Goal: Task Accomplishment & Management: Use online tool/utility

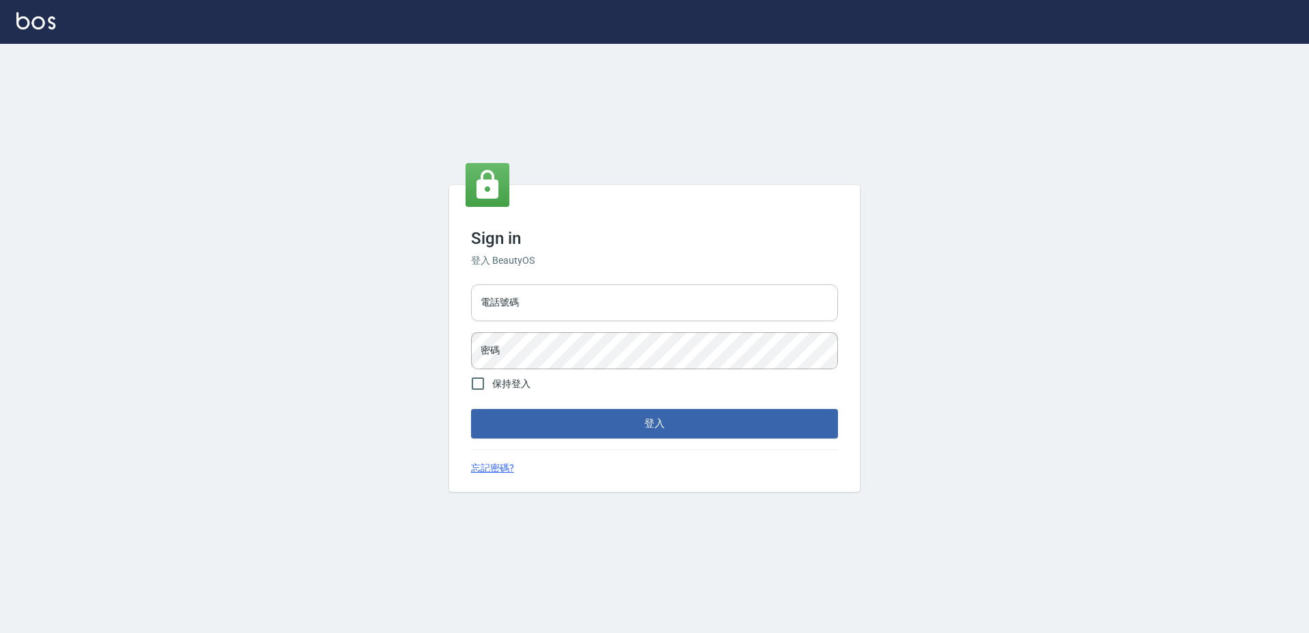
drag, startPoint x: 0, startPoint y: 0, endPoint x: 507, endPoint y: 308, distance: 593.5
click at [507, 308] on input "電話號碼" at bounding box center [654, 302] width 367 height 37
type input "0426865599"
click at [471, 409] on button "登入" at bounding box center [654, 423] width 367 height 29
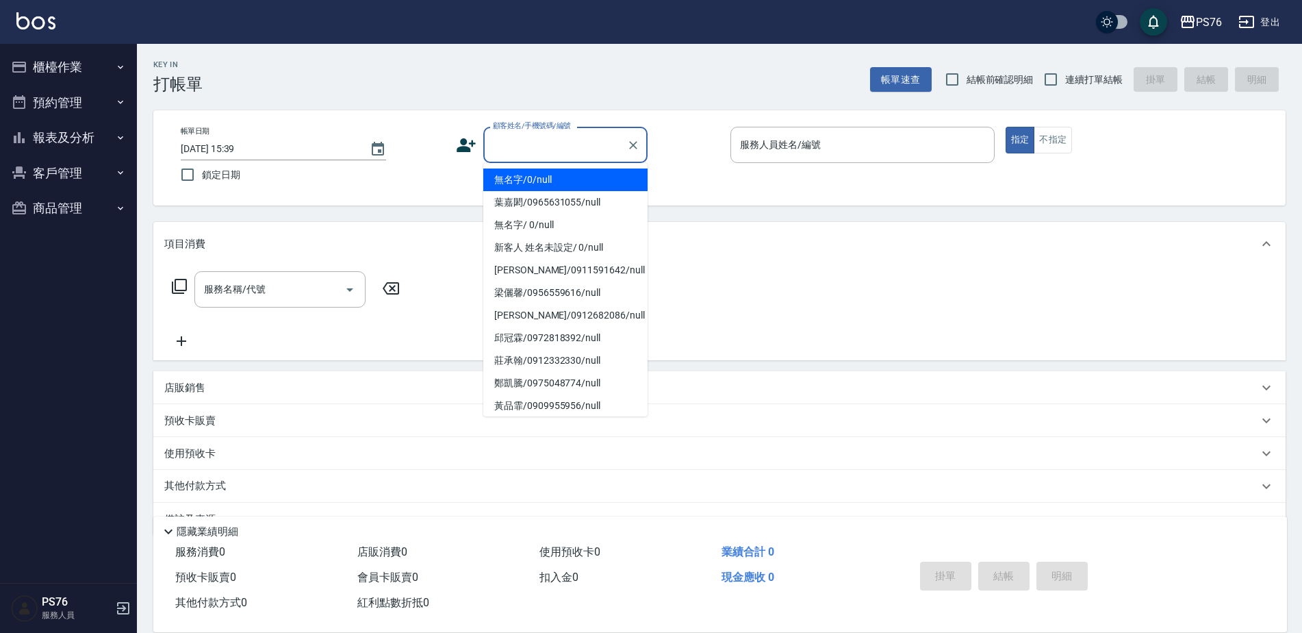
click at [550, 156] on input "顧客姓名/手機號碼/編號" at bounding box center [555, 145] width 131 height 24
type input "無名字/0/null"
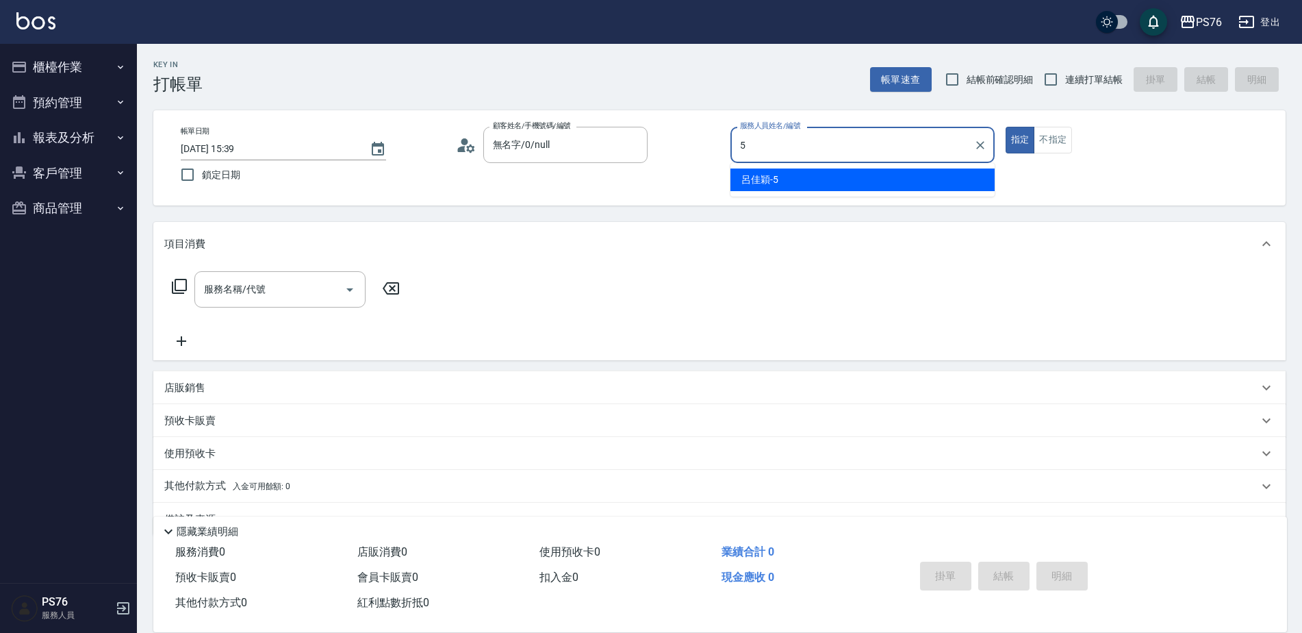
type input "呂佳穎-5"
type button "true"
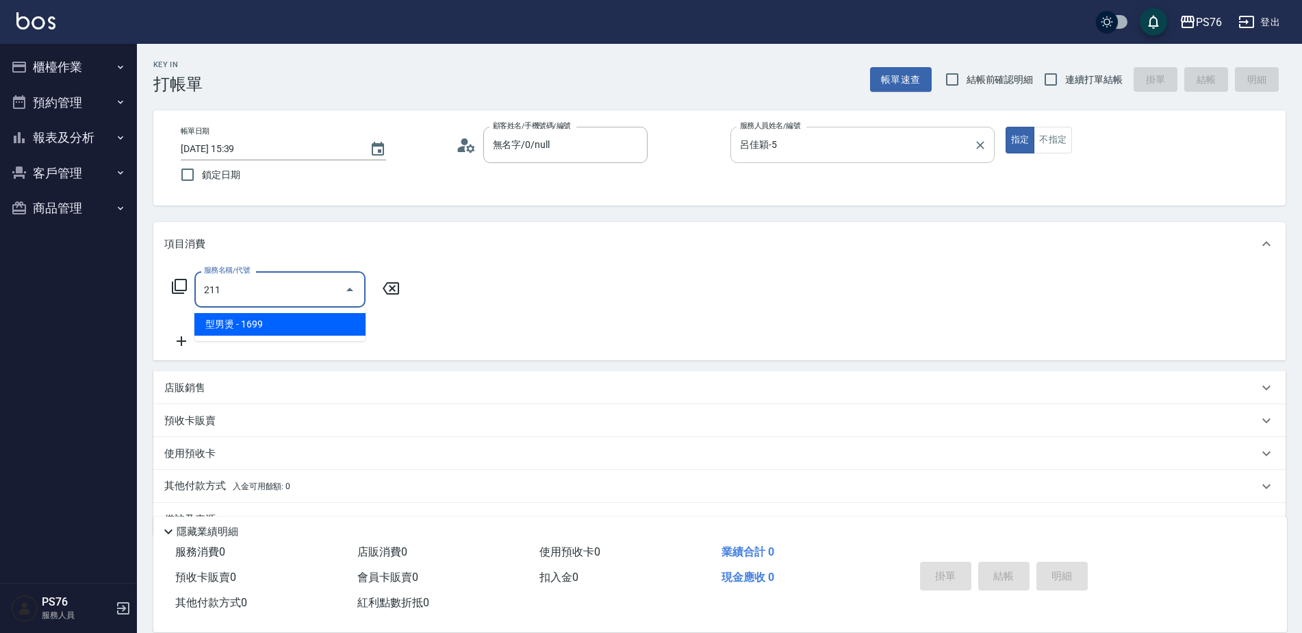
type input "型男燙(211)"
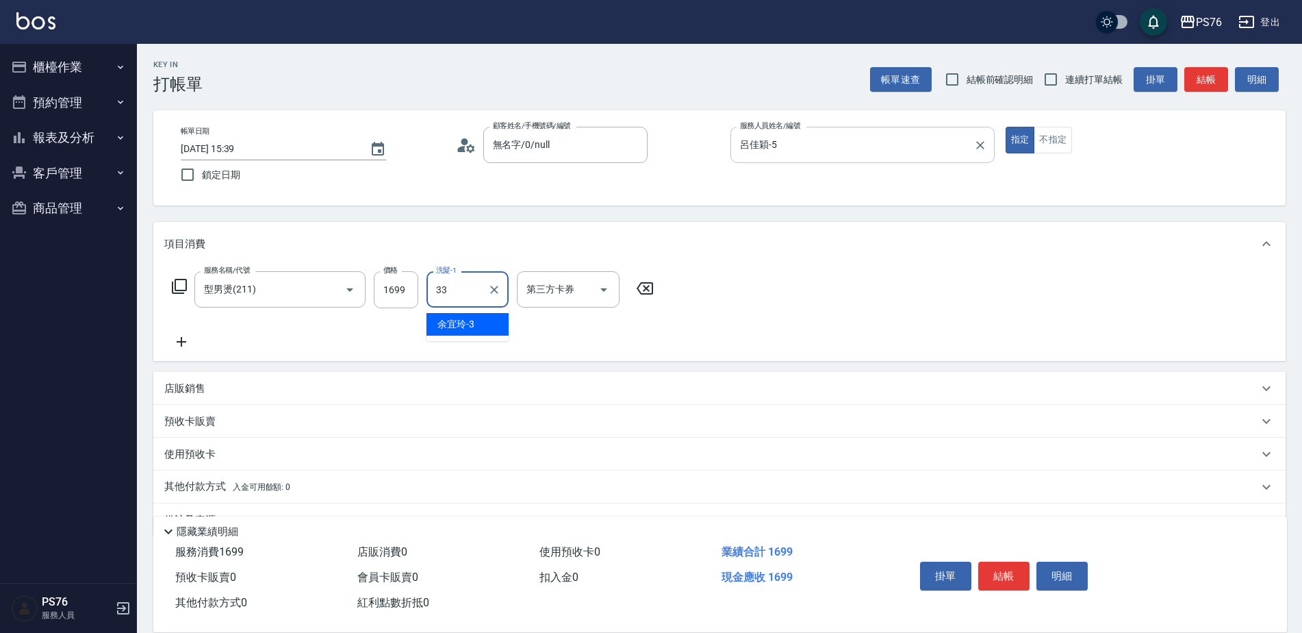
type input "[PERSON_NAME]33"
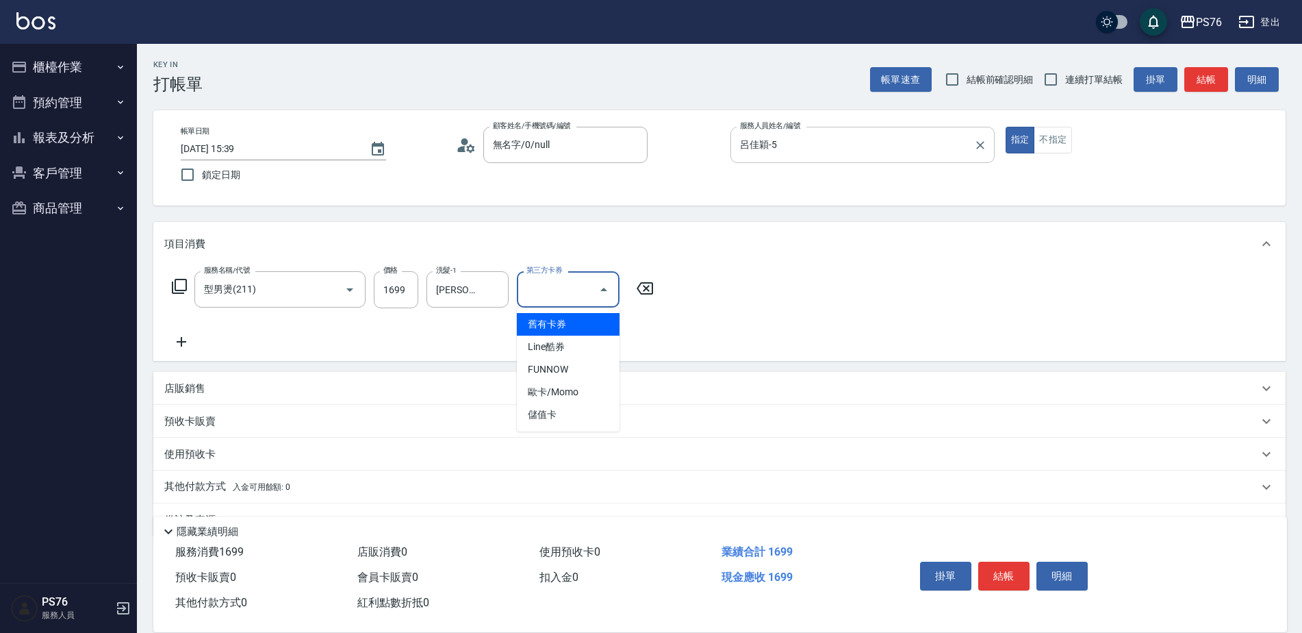
type input "儲值卡"
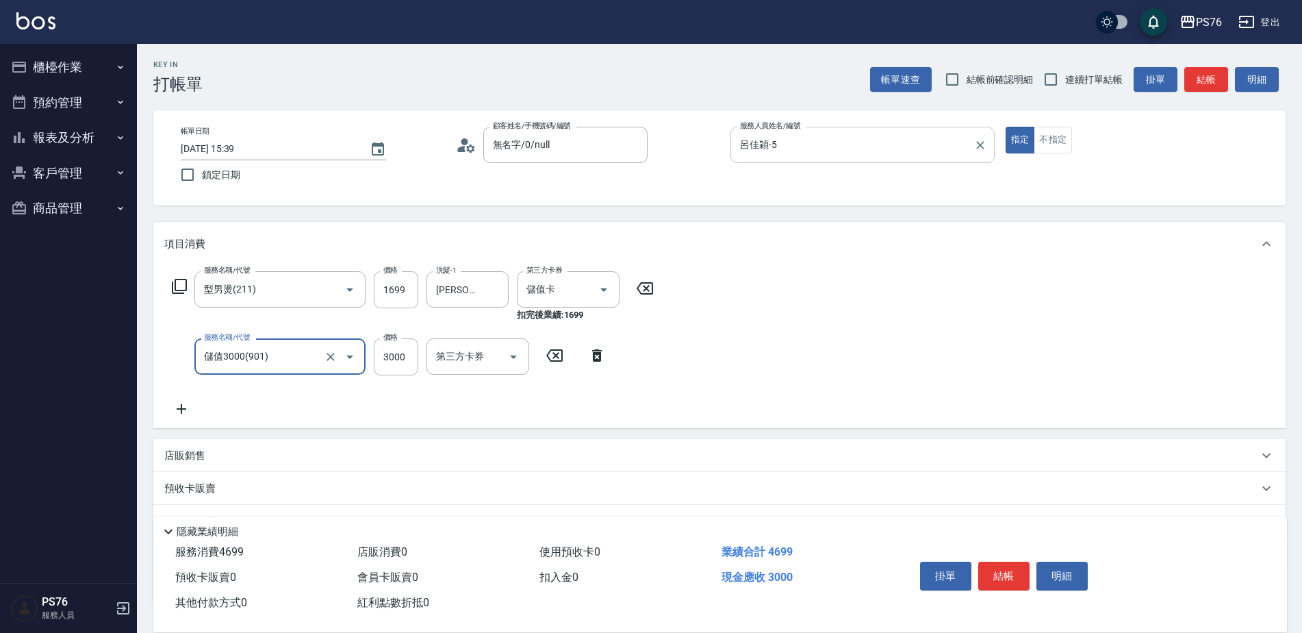
type input "儲值3000(901)"
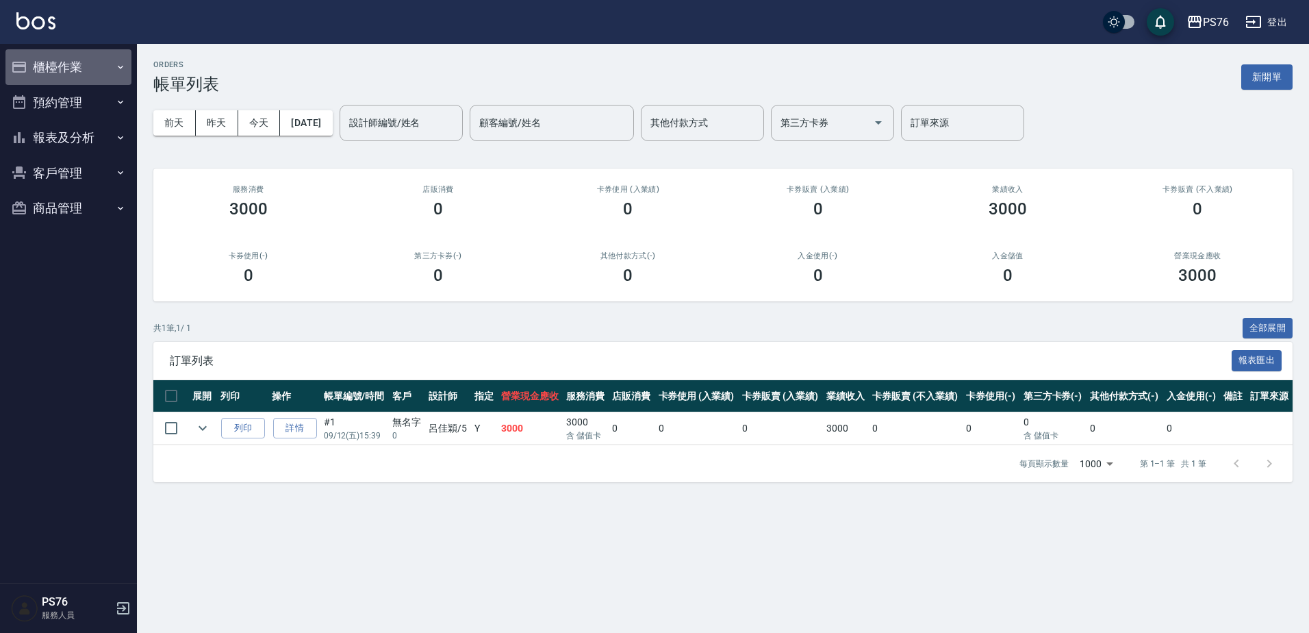
click at [83, 69] on button "櫃檯作業" at bounding box center [68, 67] width 126 height 36
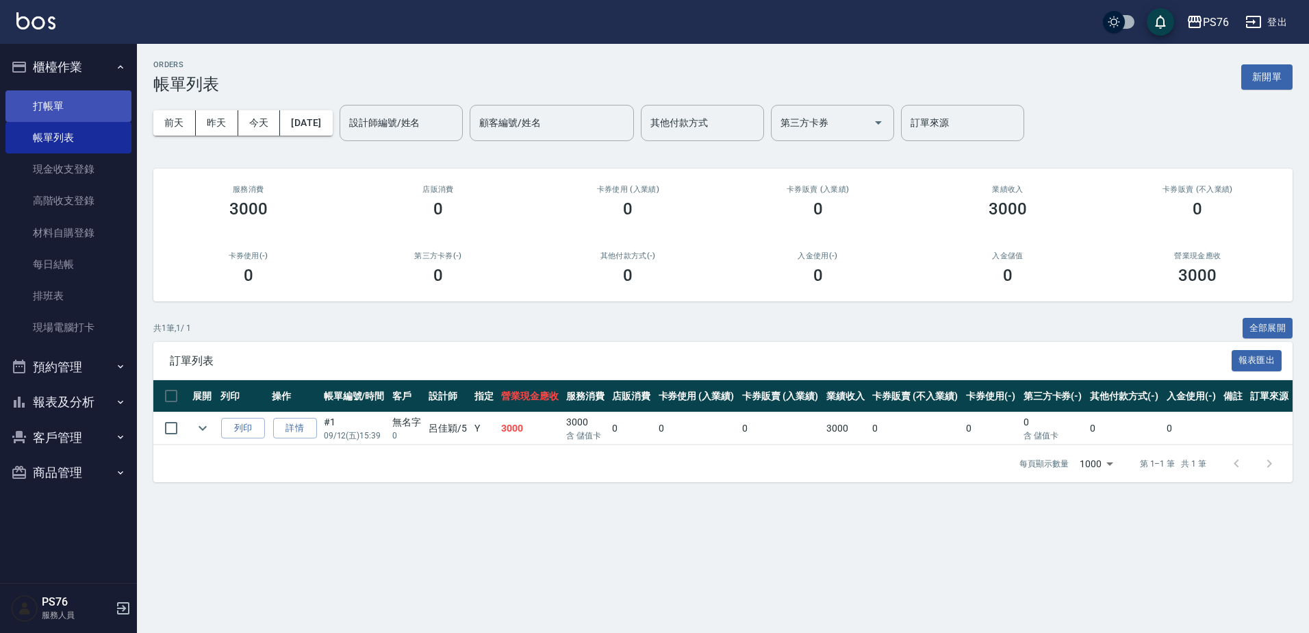
click at [97, 118] on link "打帳單" at bounding box center [68, 105] width 126 height 31
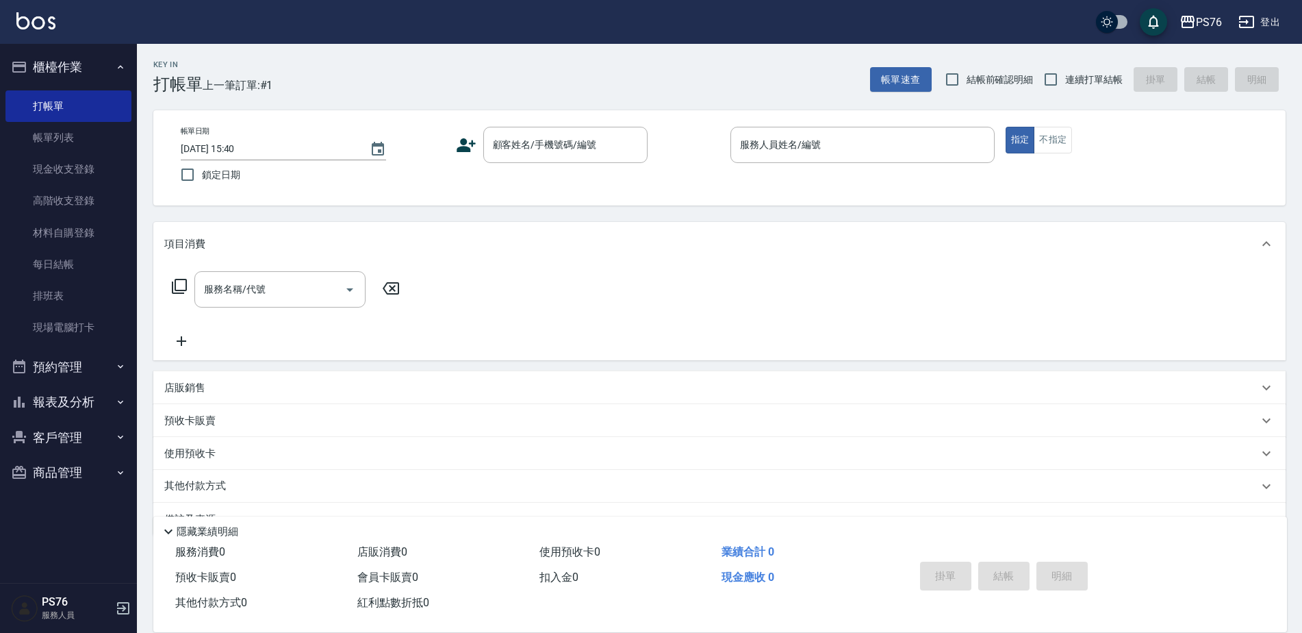
click at [1086, 83] on span "連續打單結帳" at bounding box center [1094, 80] width 58 height 14
click at [1065, 83] on input "連續打單結帳" at bounding box center [1051, 79] width 29 height 29
checkbox input "true"
click at [467, 159] on div "顧客姓名/手機號碼/編號 顧客姓名/手機號碼/編號" at bounding box center [588, 145] width 264 height 36
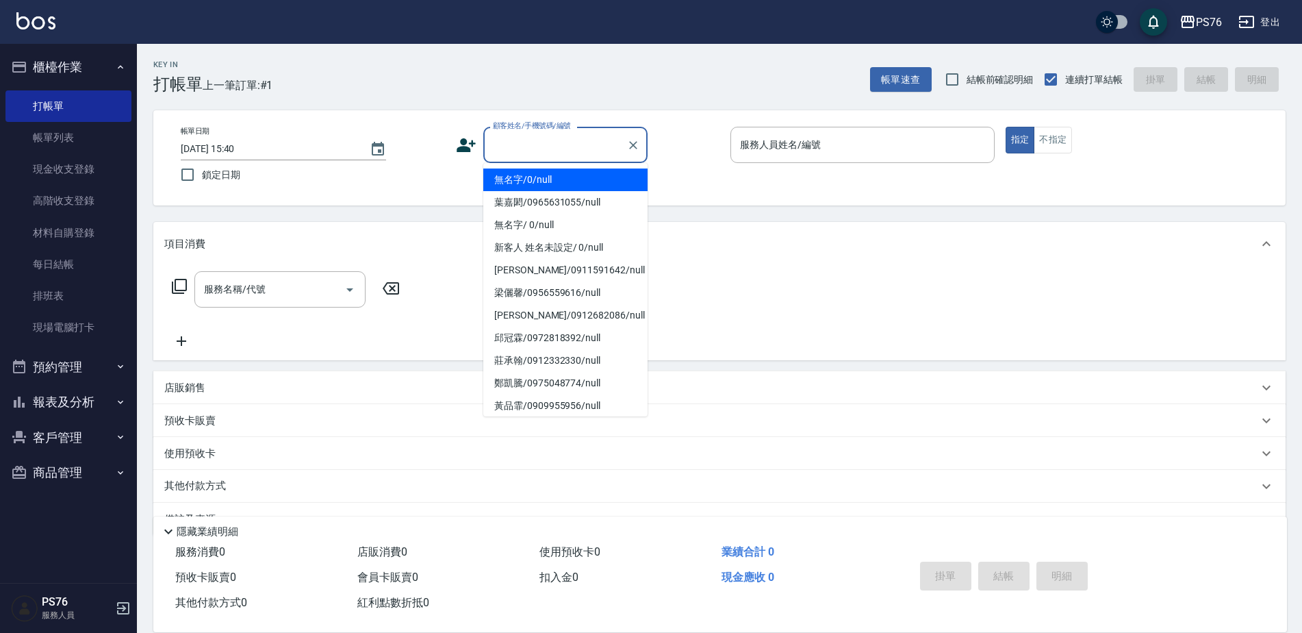
click at [510, 141] on input "顧客姓名/手機號碼/編號" at bounding box center [555, 145] width 131 height 24
type input "無名字/0/null"
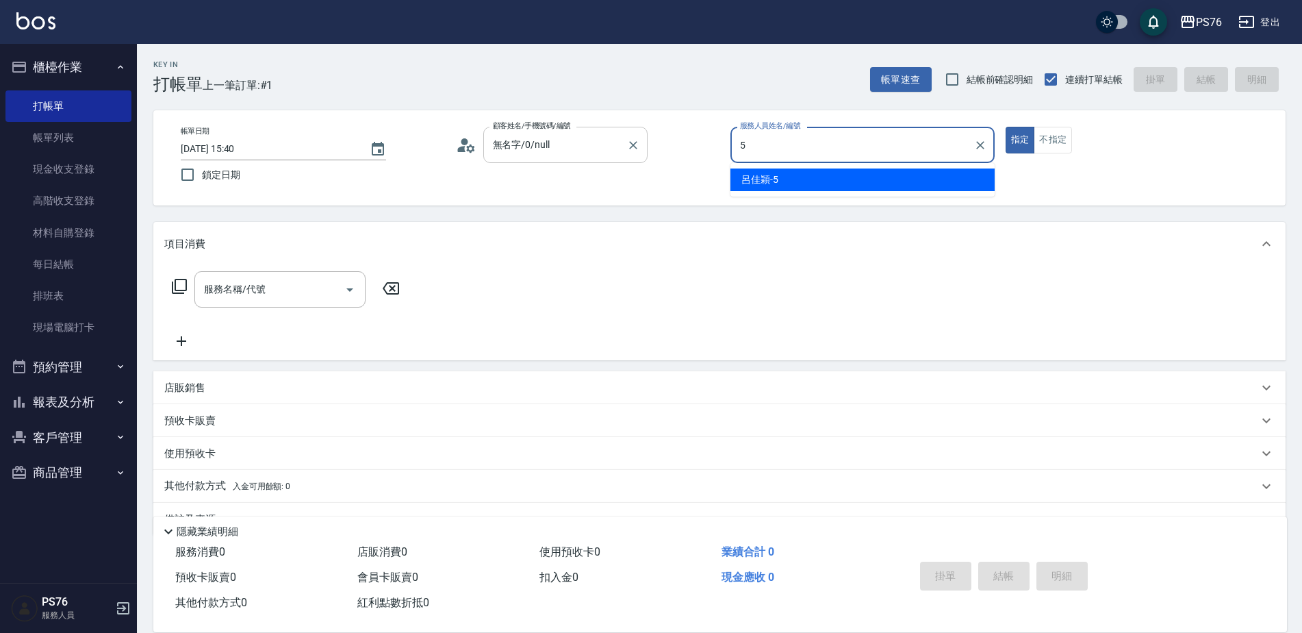
type input "呂佳穎-5"
type button "true"
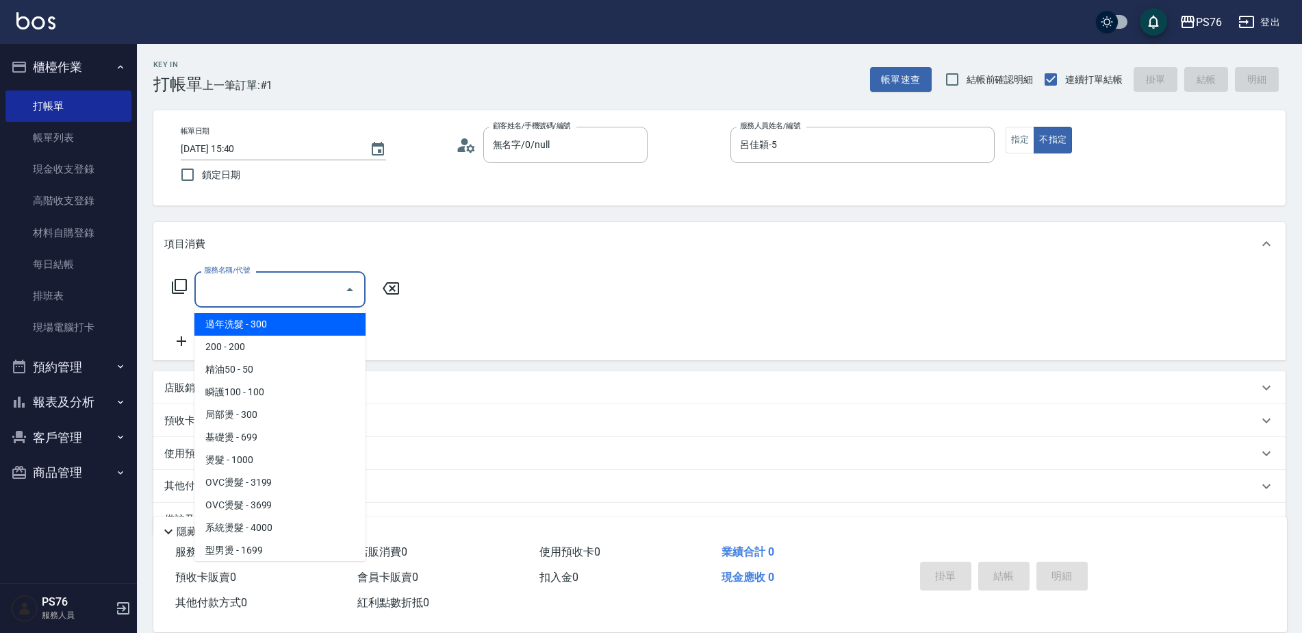
click at [220, 300] on input "服務名稱/代號" at bounding box center [270, 289] width 138 height 24
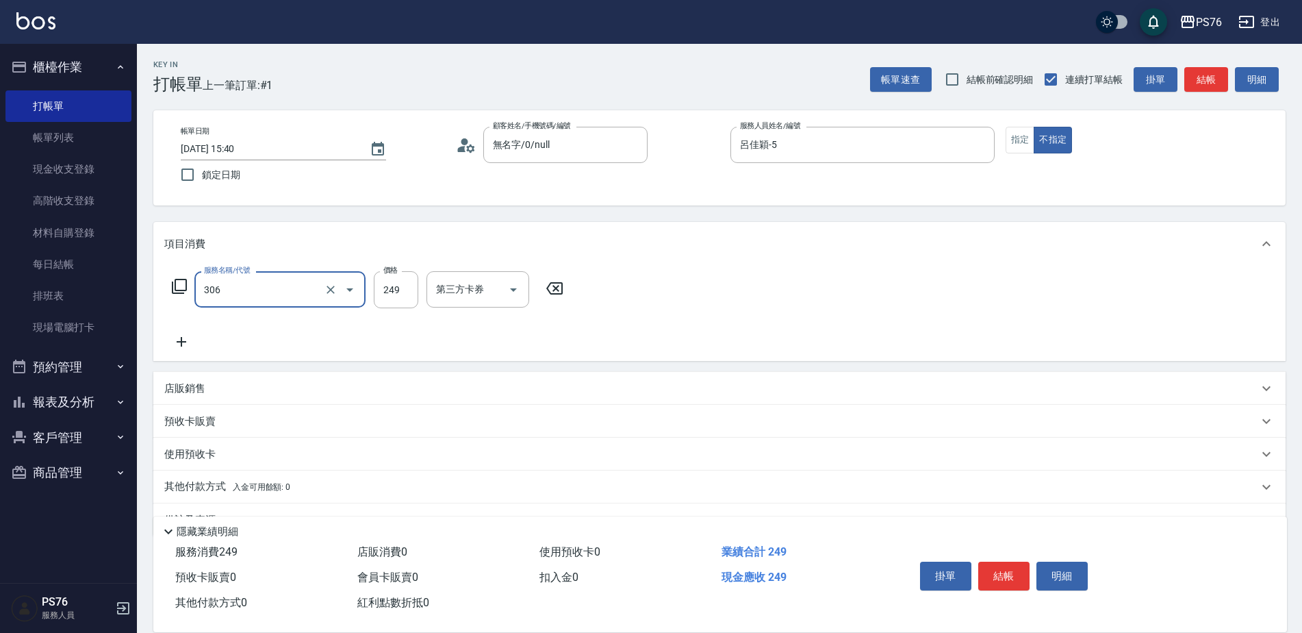
type input "剪髮(306)"
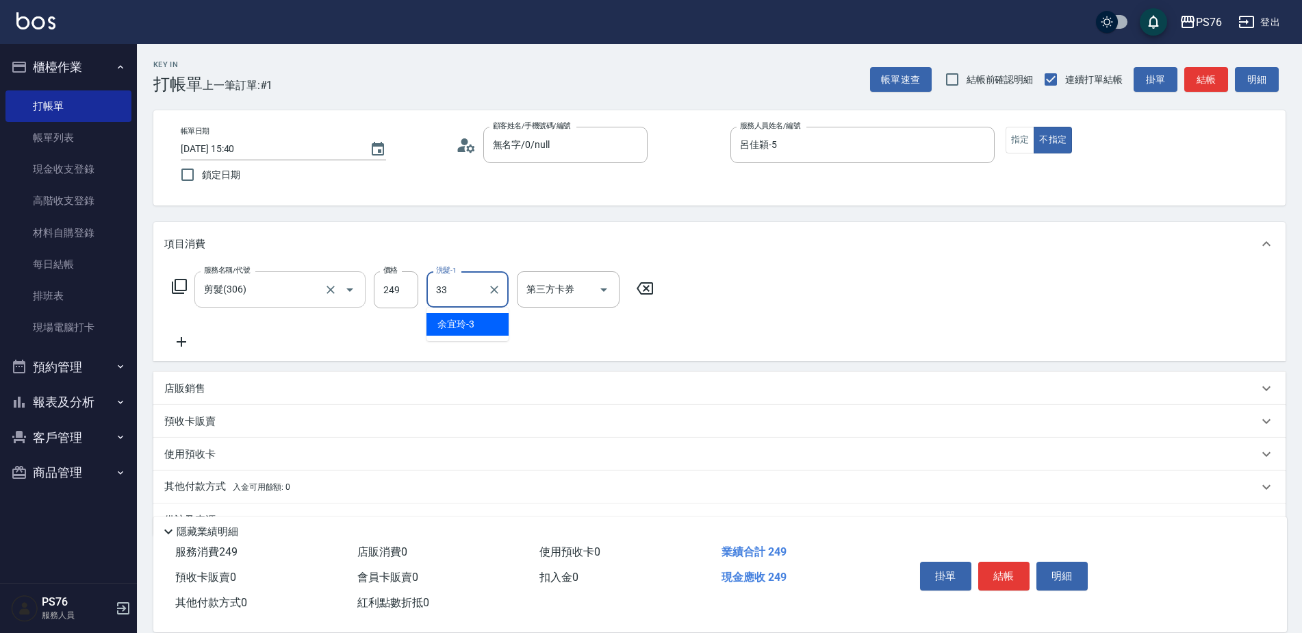
type input "[PERSON_NAME]33"
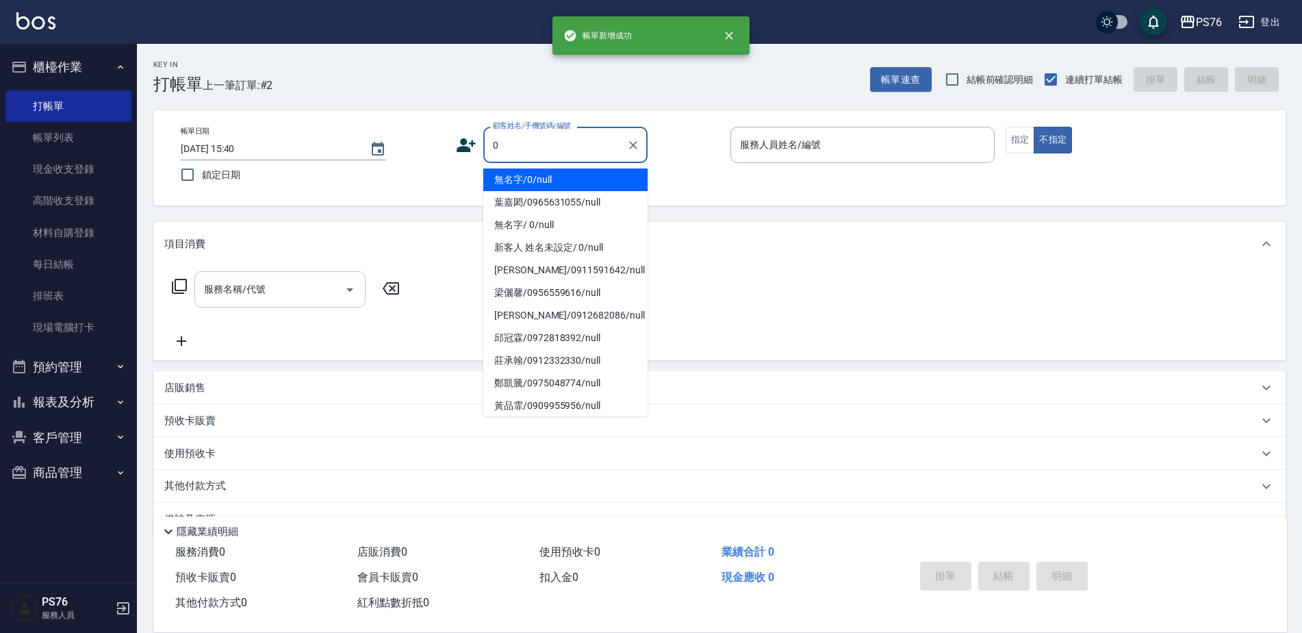
type input "無名字/0/null"
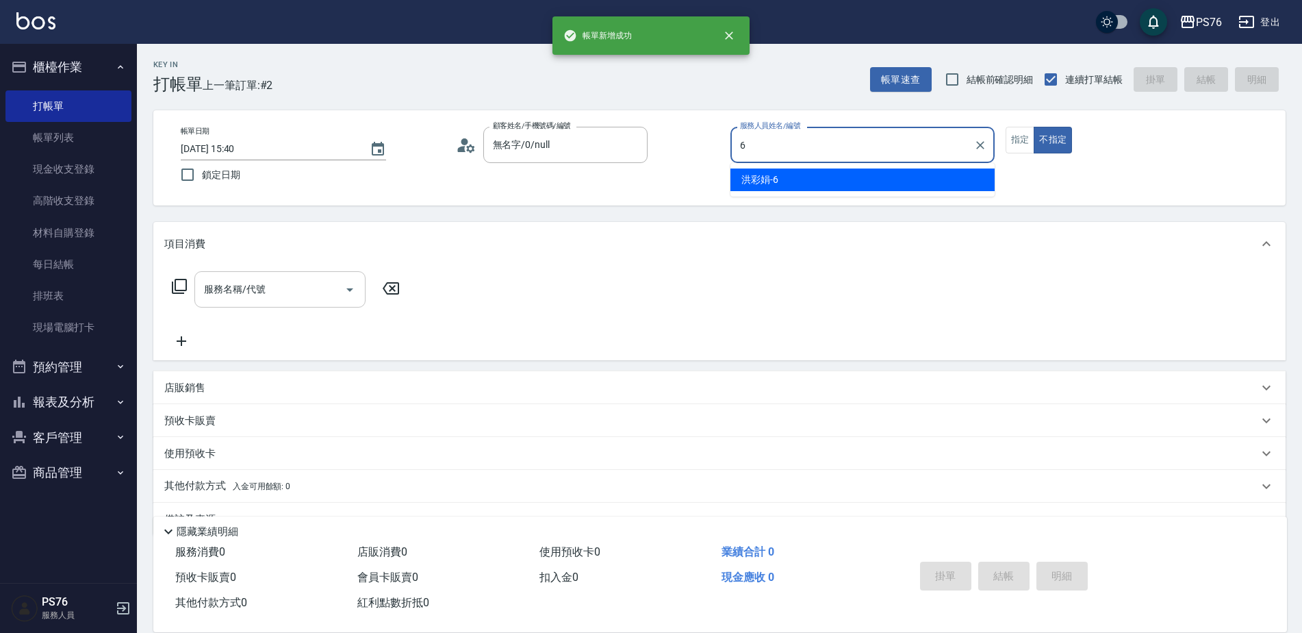
type input "洪彩娟-6"
type button "false"
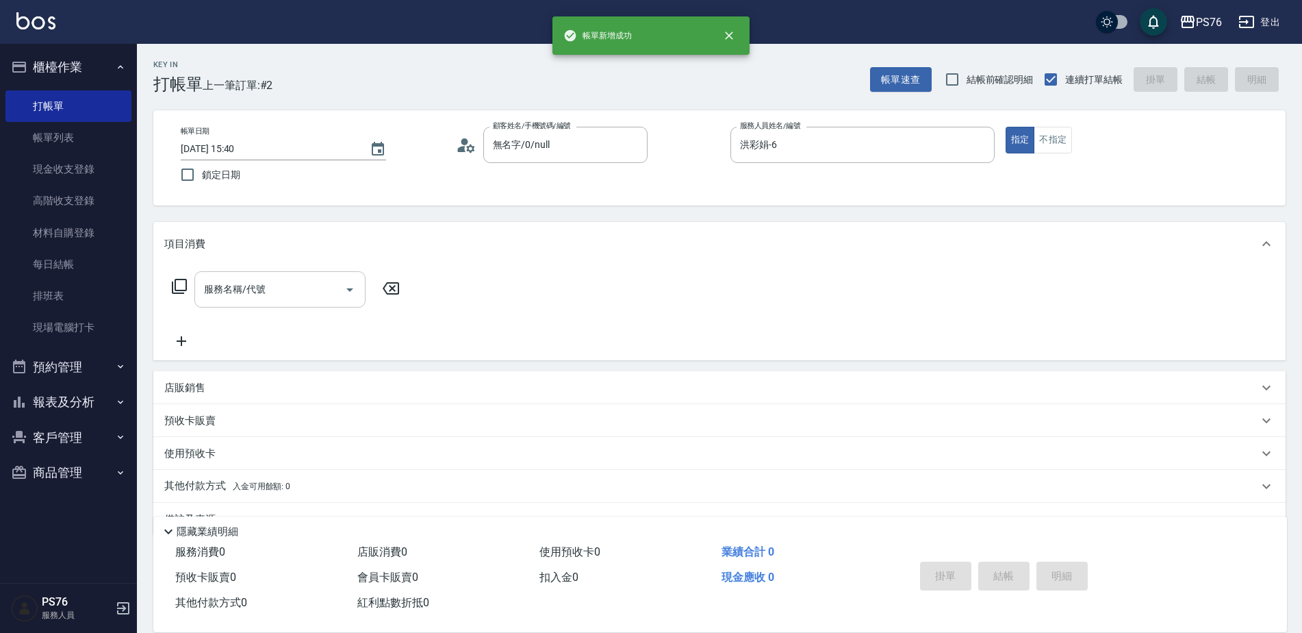
click at [220, 300] on input "服務名稱/代號" at bounding box center [270, 289] width 138 height 24
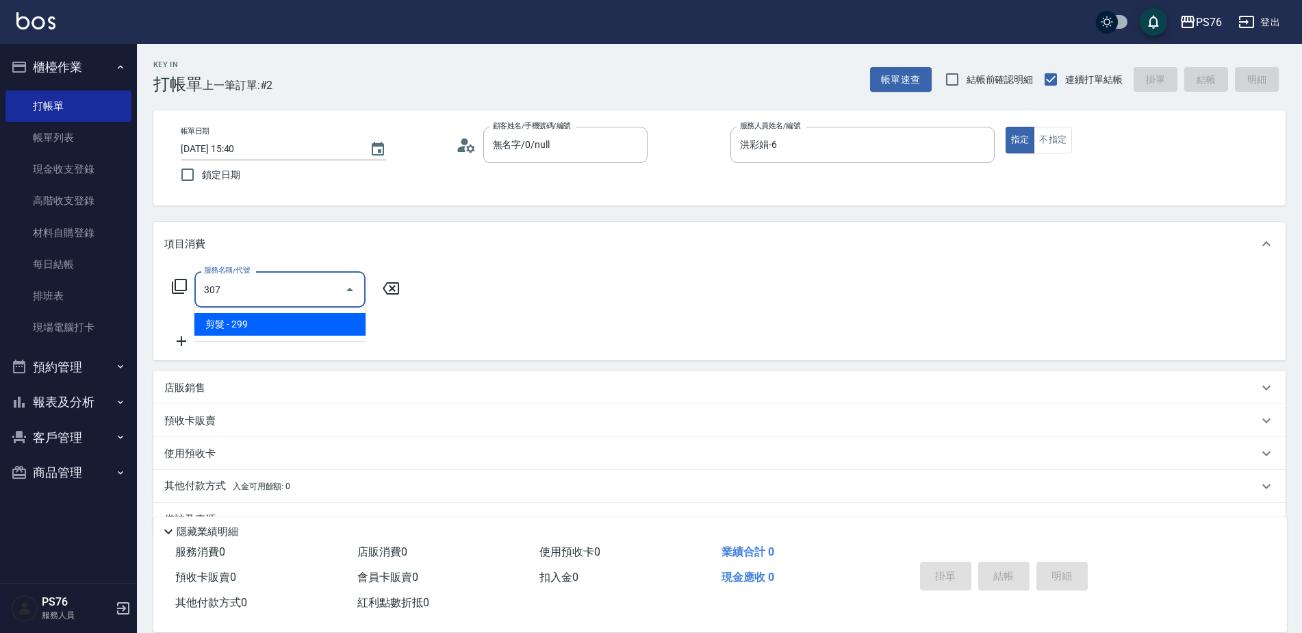
type input "剪髮(307)"
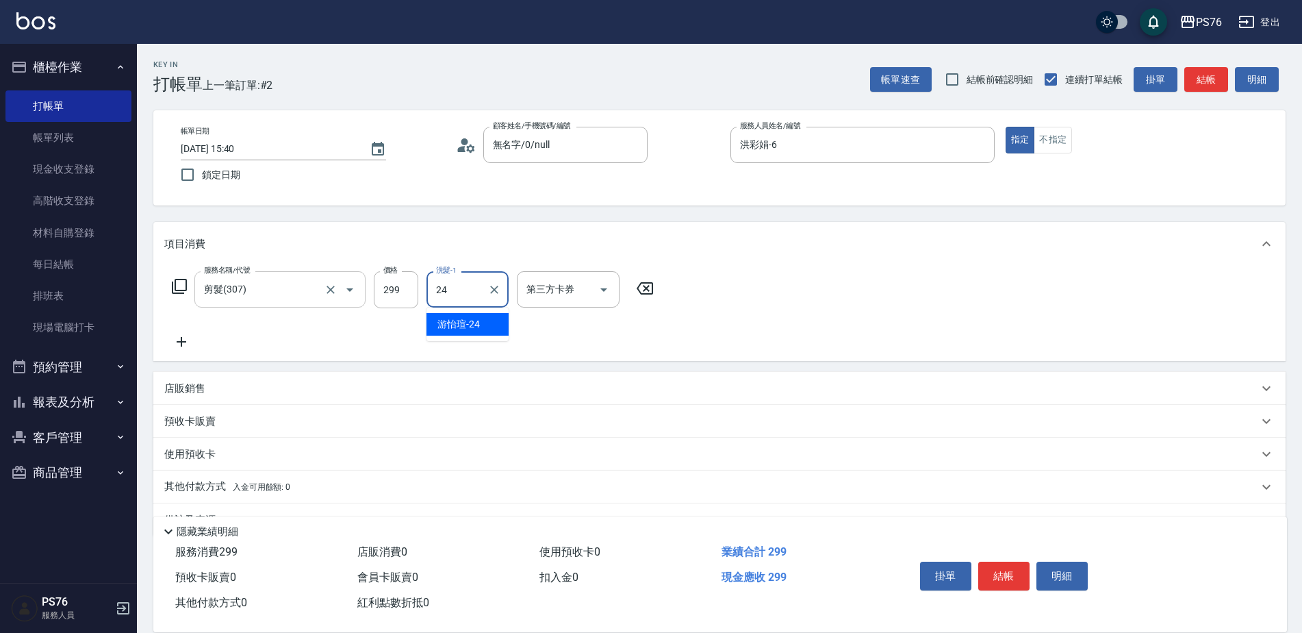
type input "游怡瑄-24"
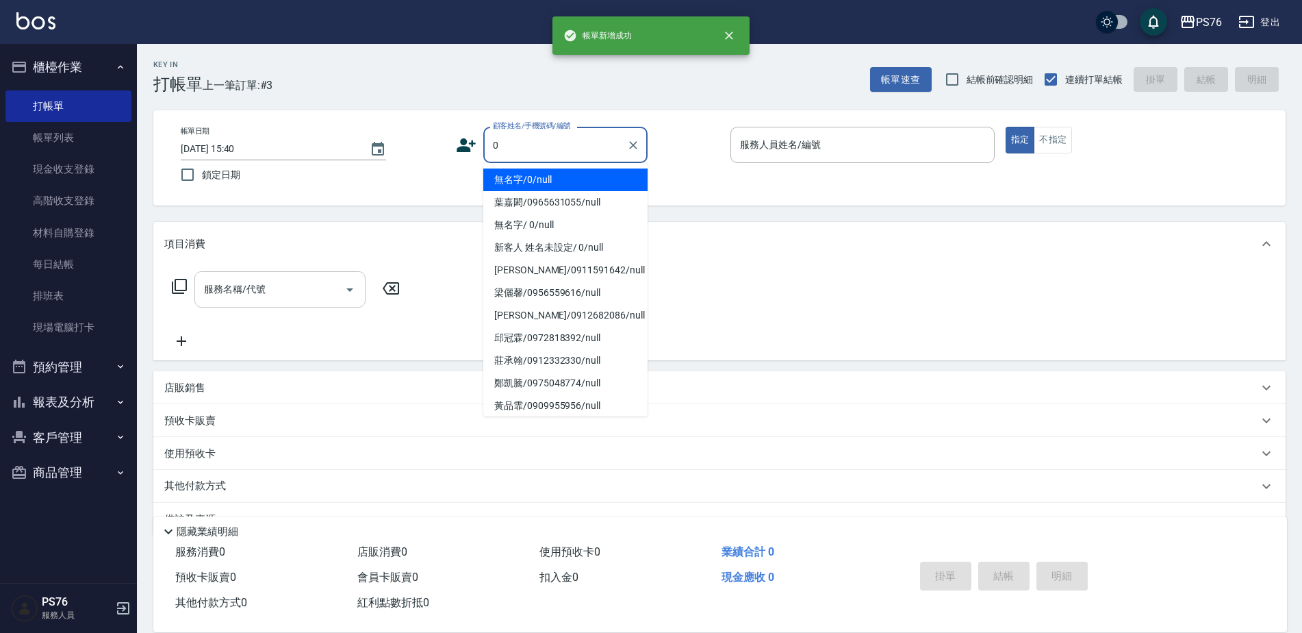
type input "無名字/0/null"
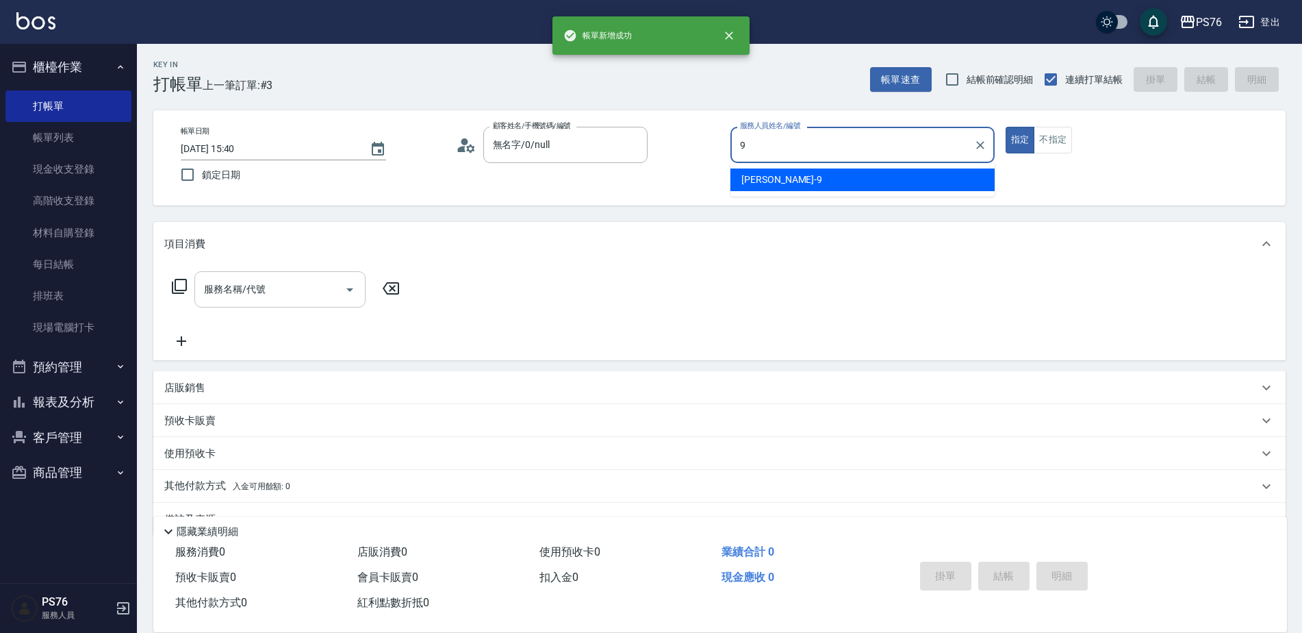
type input "[PERSON_NAME]-9"
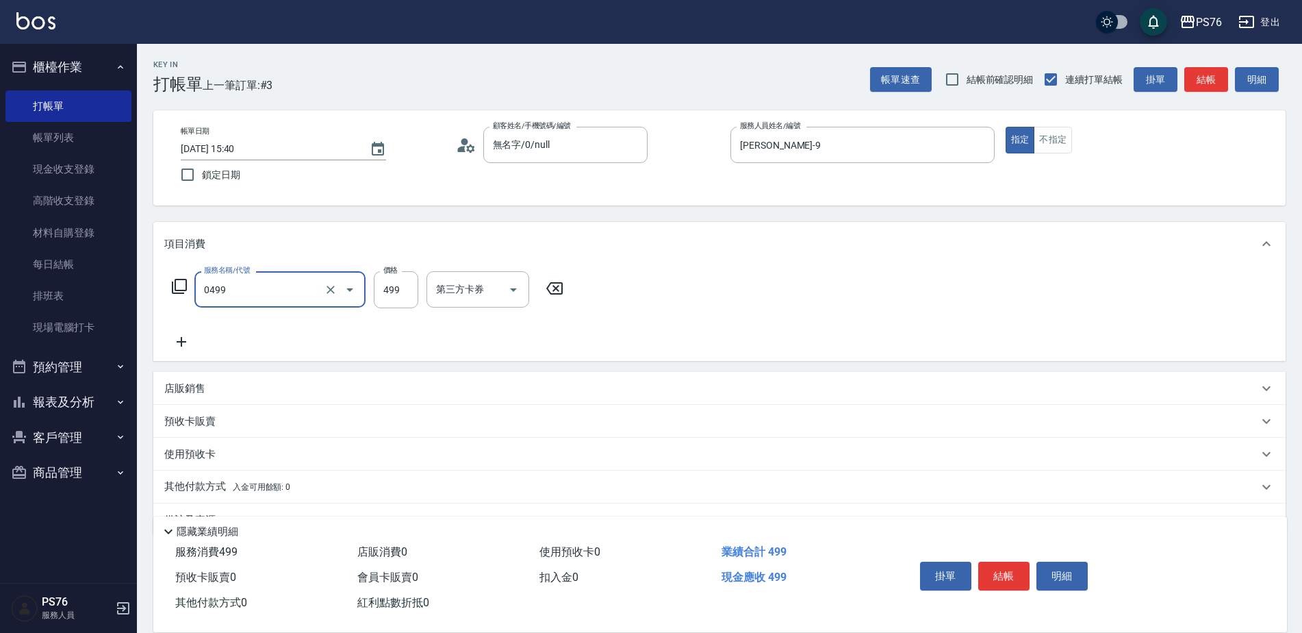
type input "[PERSON_NAME]499(0499)"
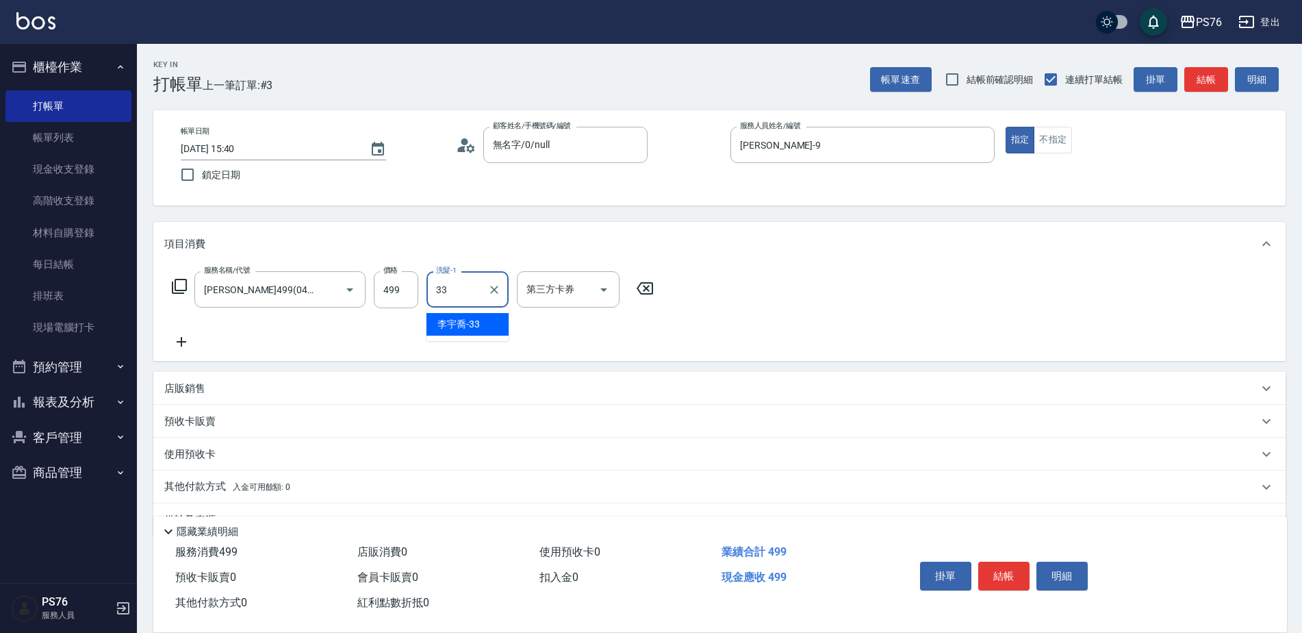
type input "[PERSON_NAME]33"
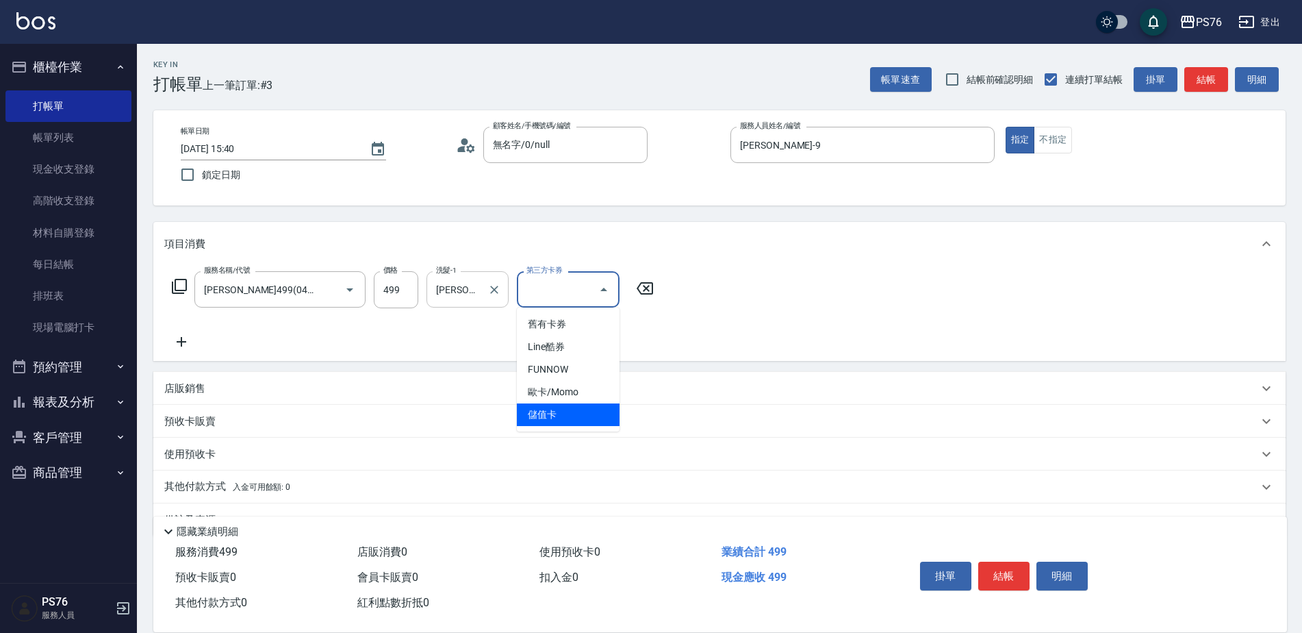
type input "儲值卡"
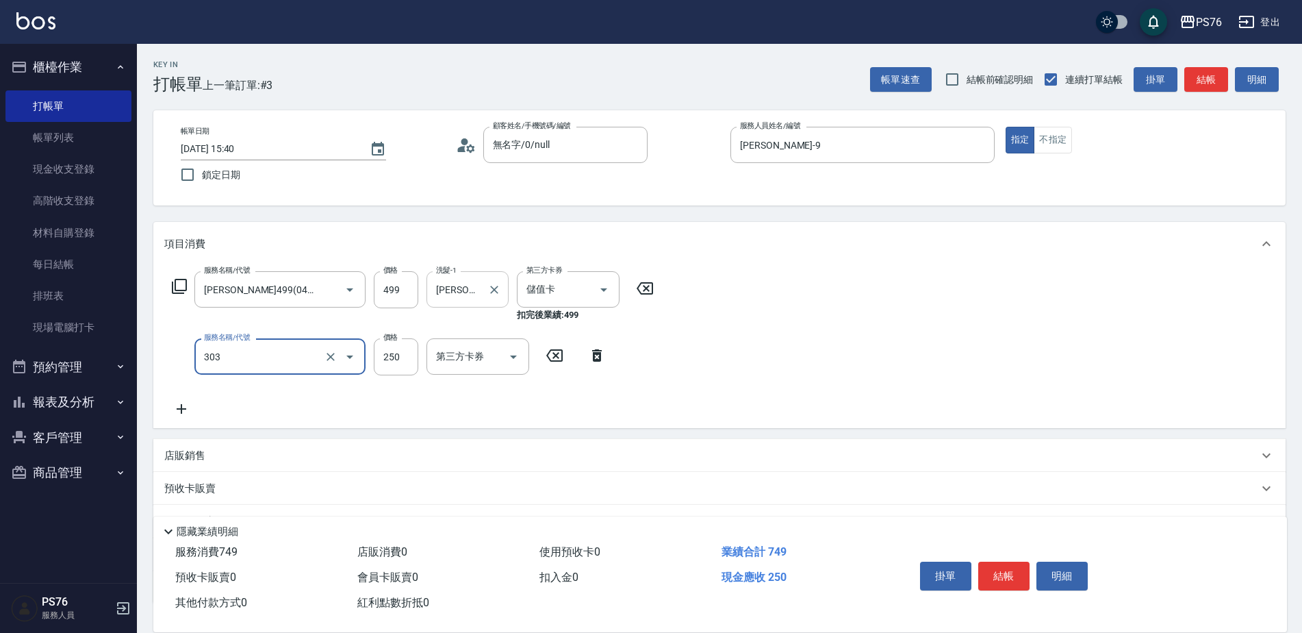
type input "剪髮(303)"
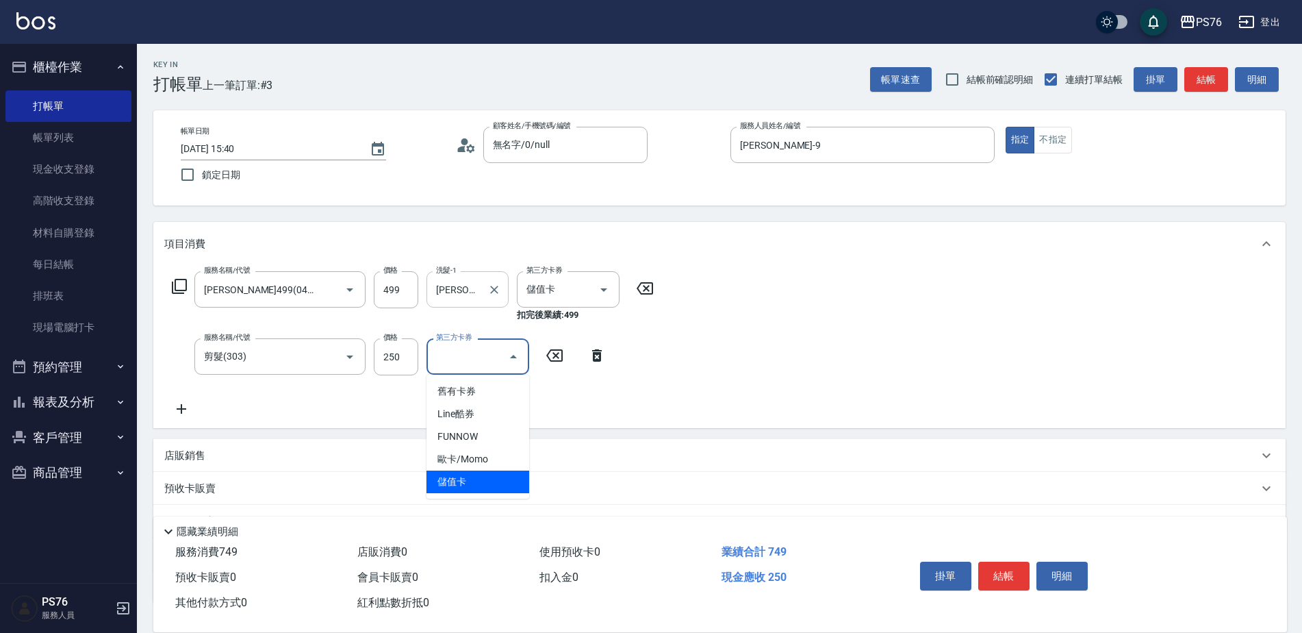
type input "儲值卡"
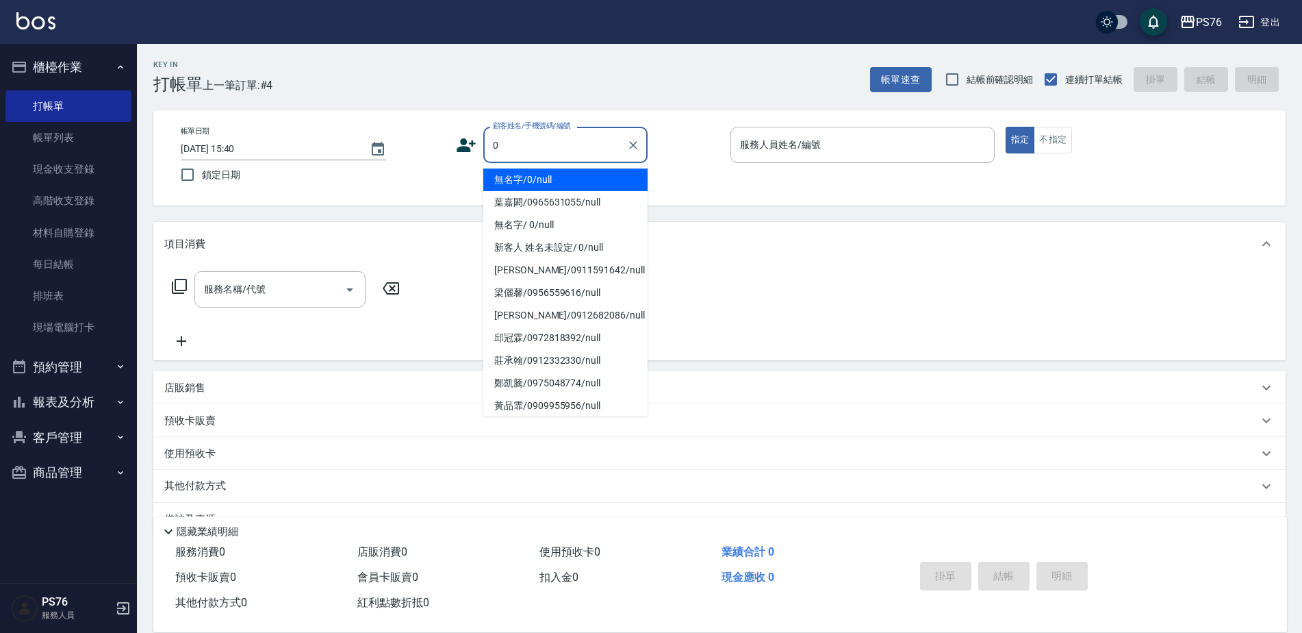
type input "無名字/0/null"
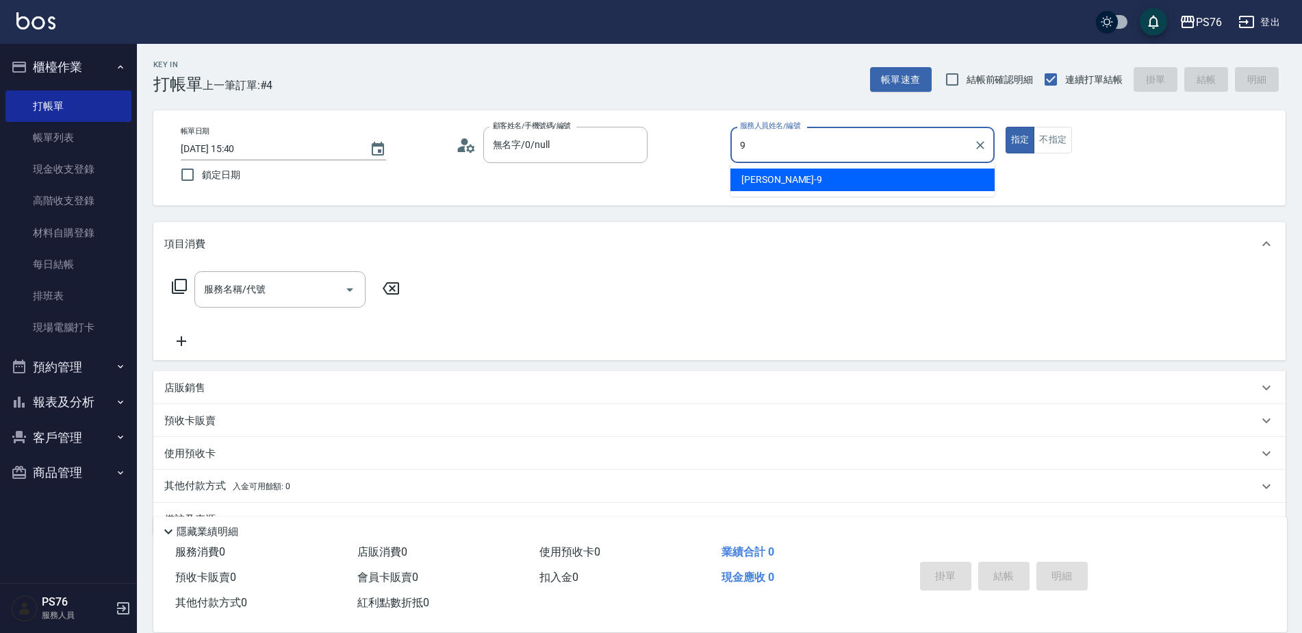
type input "[PERSON_NAME]-9"
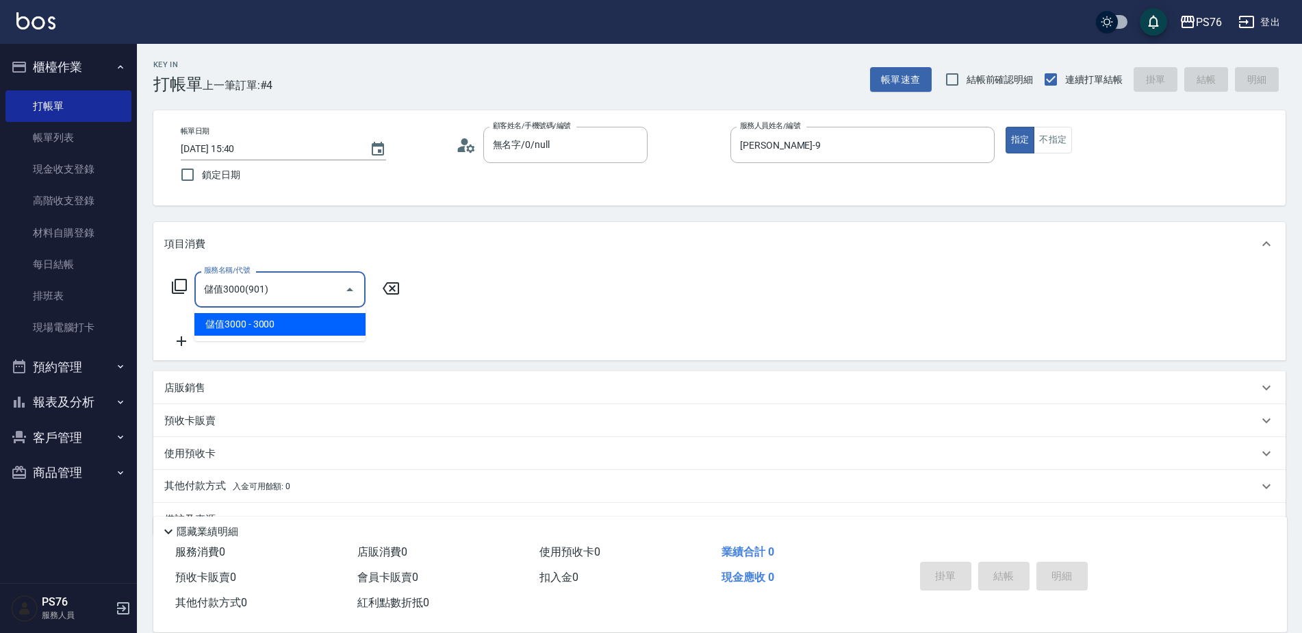
type input "儲值3000(901)"
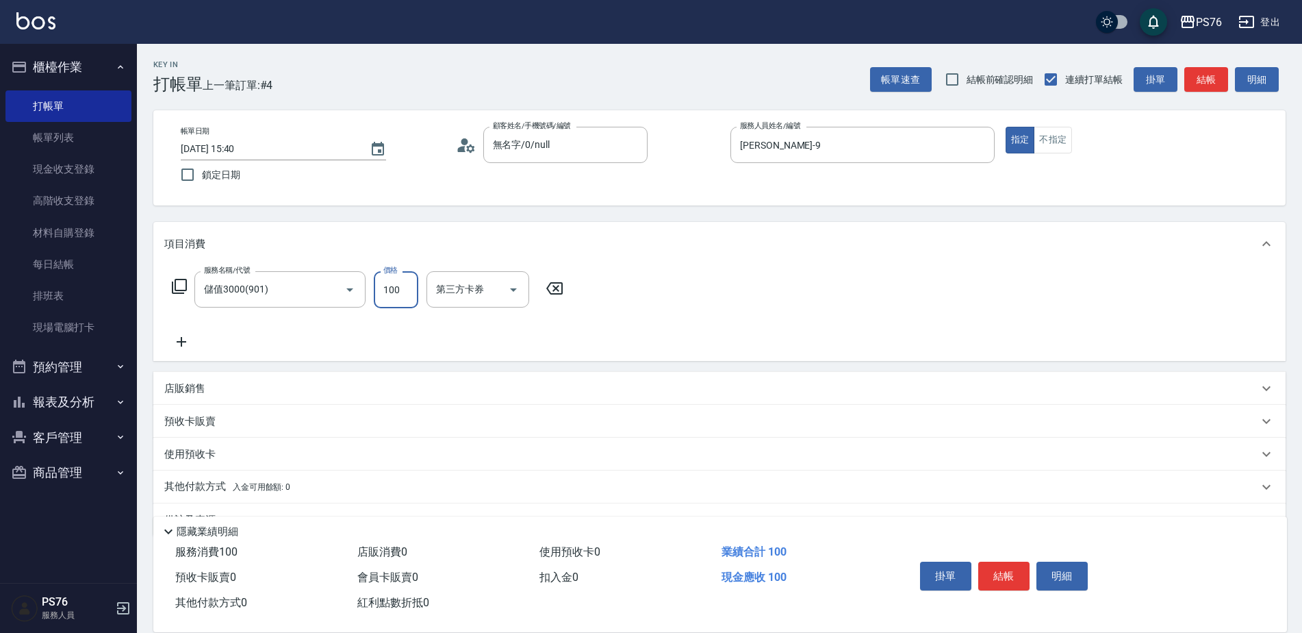
type input "1000"
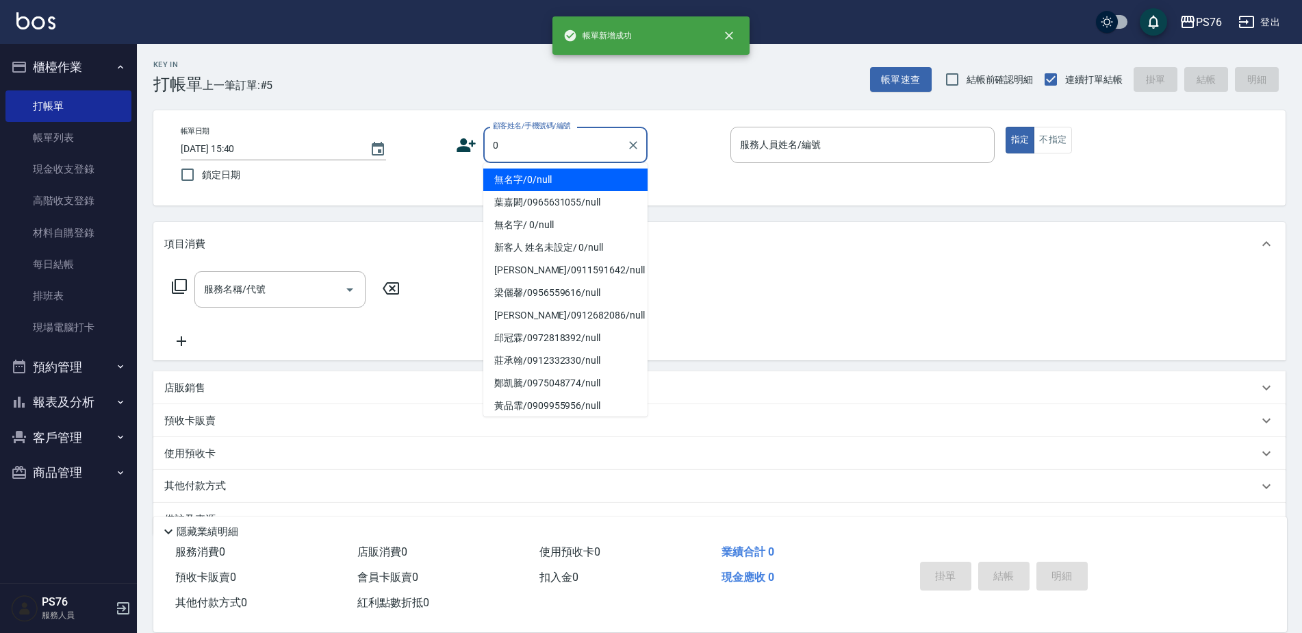
type input "無名字/0/null"
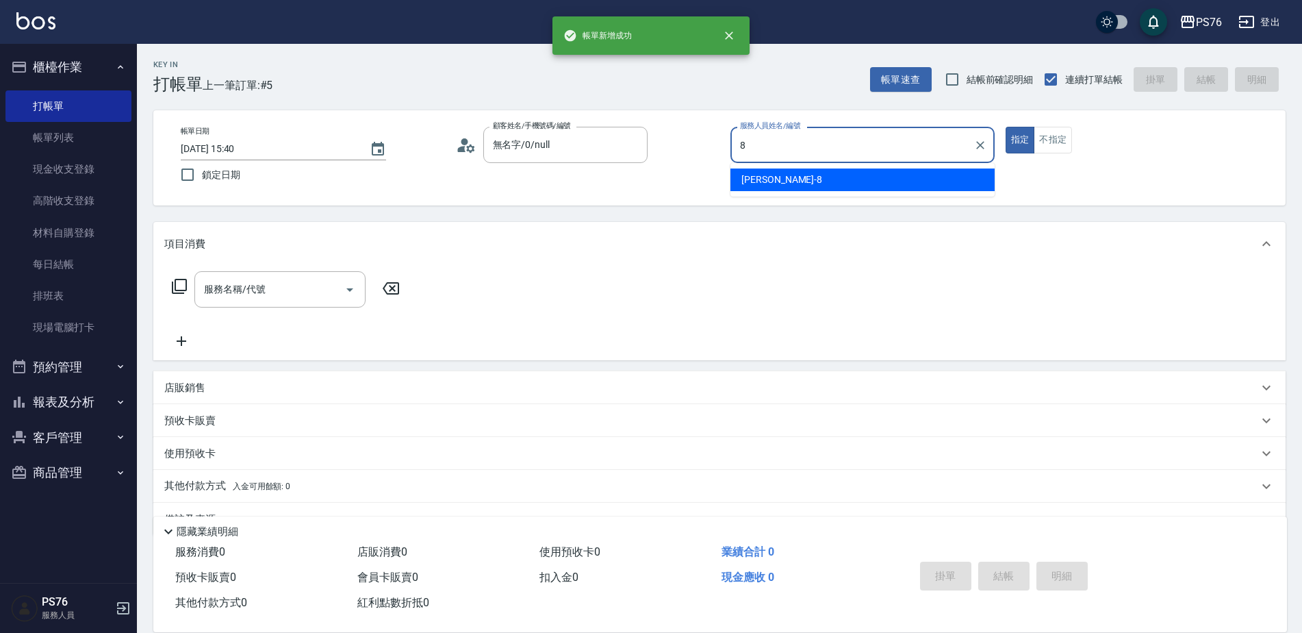
type input "[PERSON_NAME]-8"
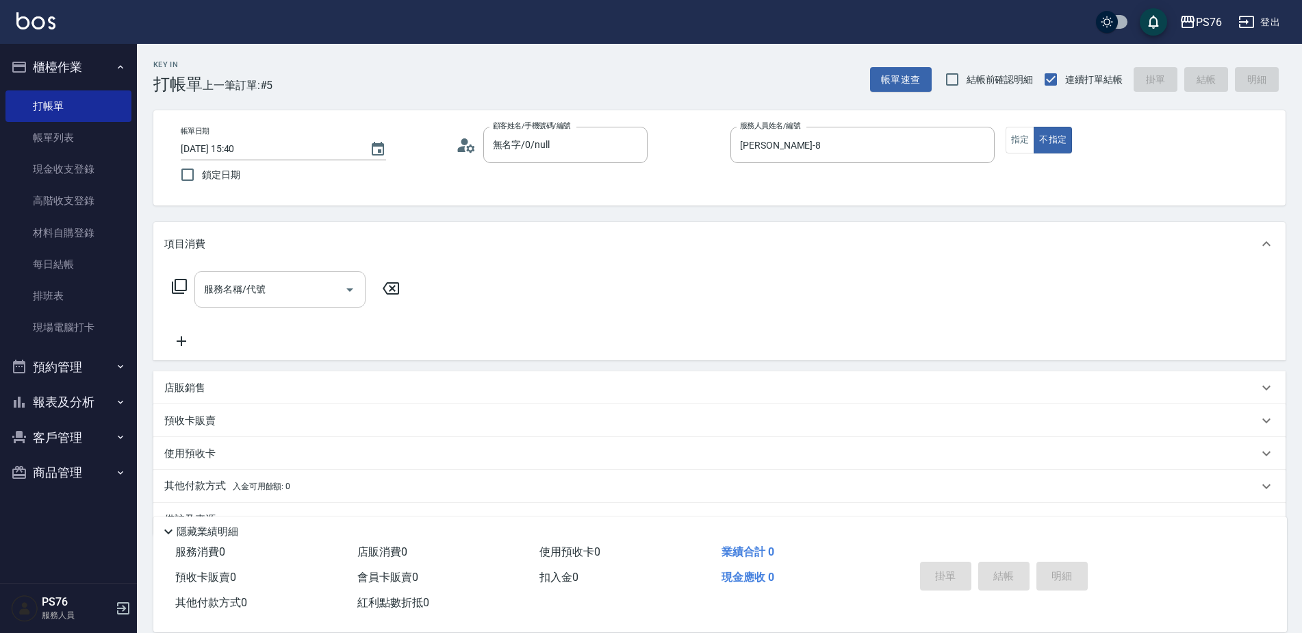
click at [311, 285] on input "服務名稱/代號" at bounding box center [270, 289] width 138 height 24
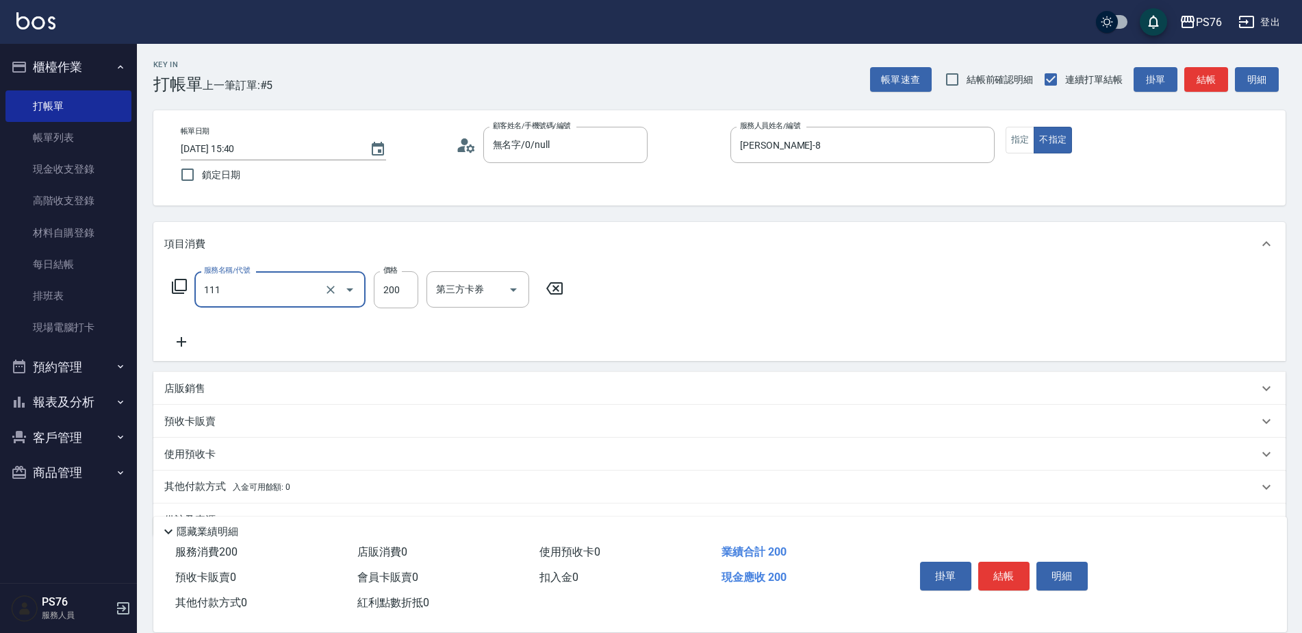
type input "200(111)"
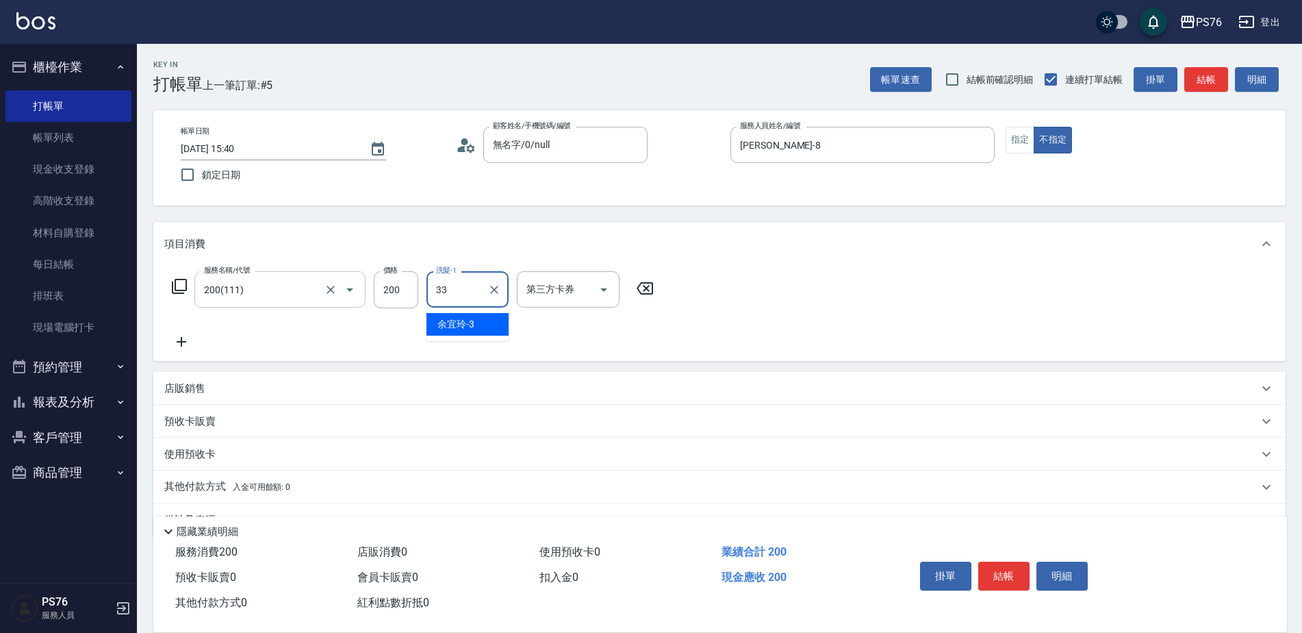
type input "[PERSON_NAME]33"
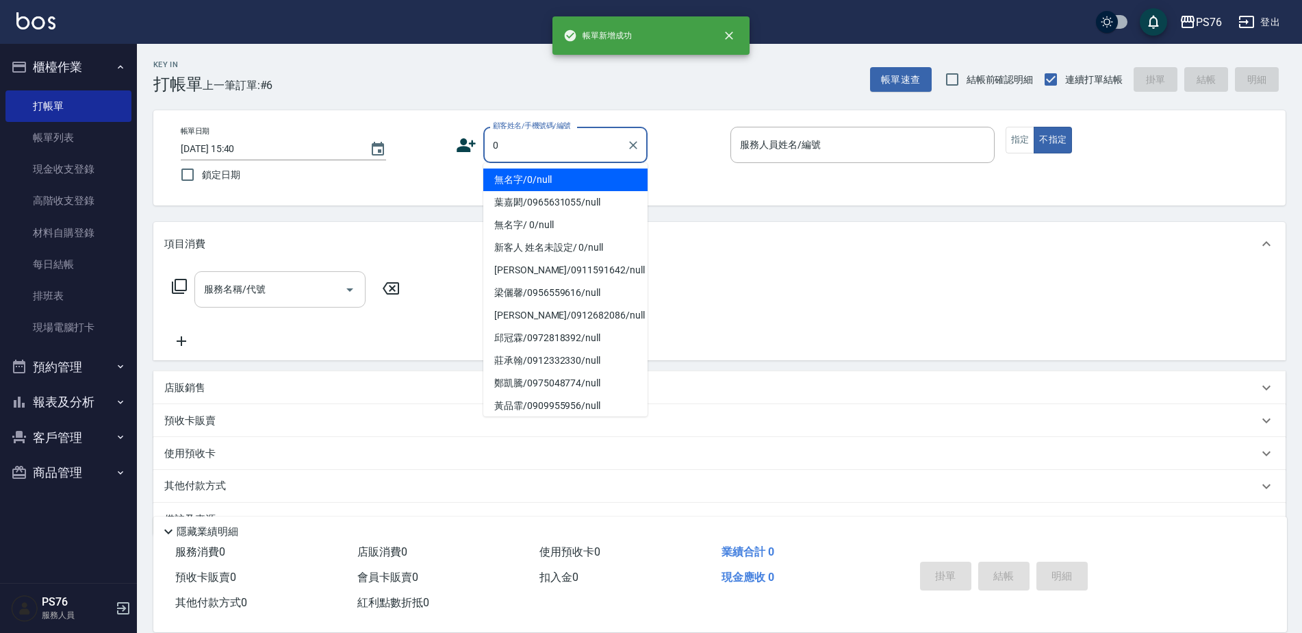
type input "無名字/0/null"
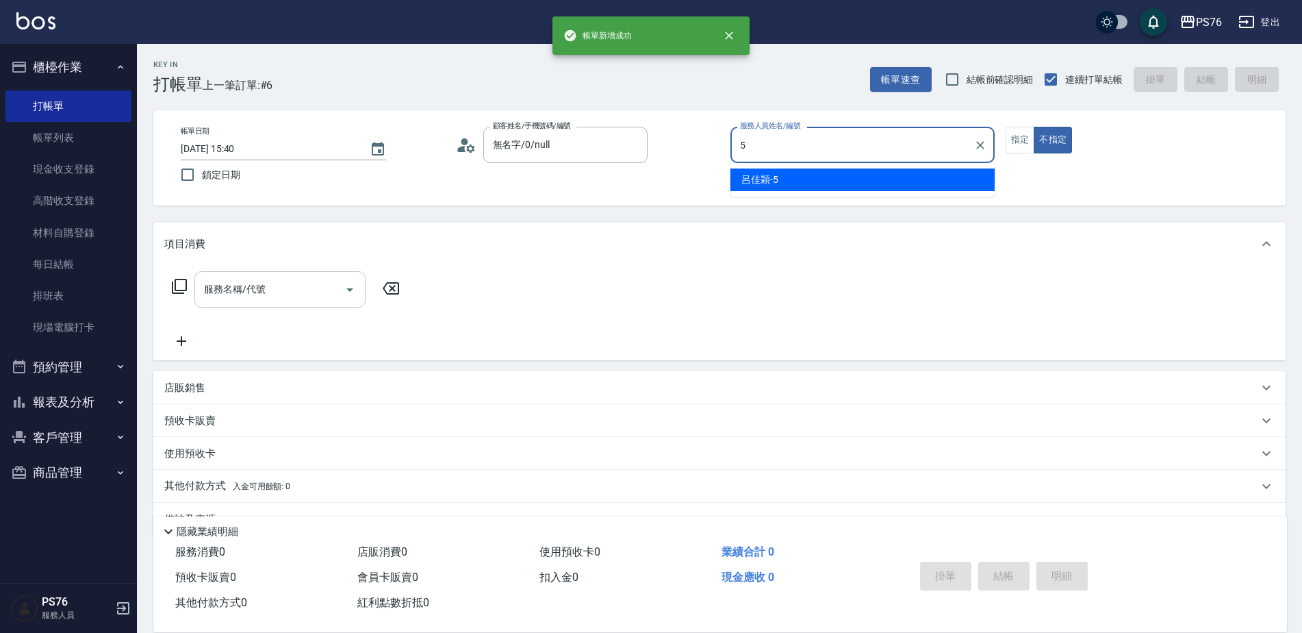
type input "呂佳穎-5"
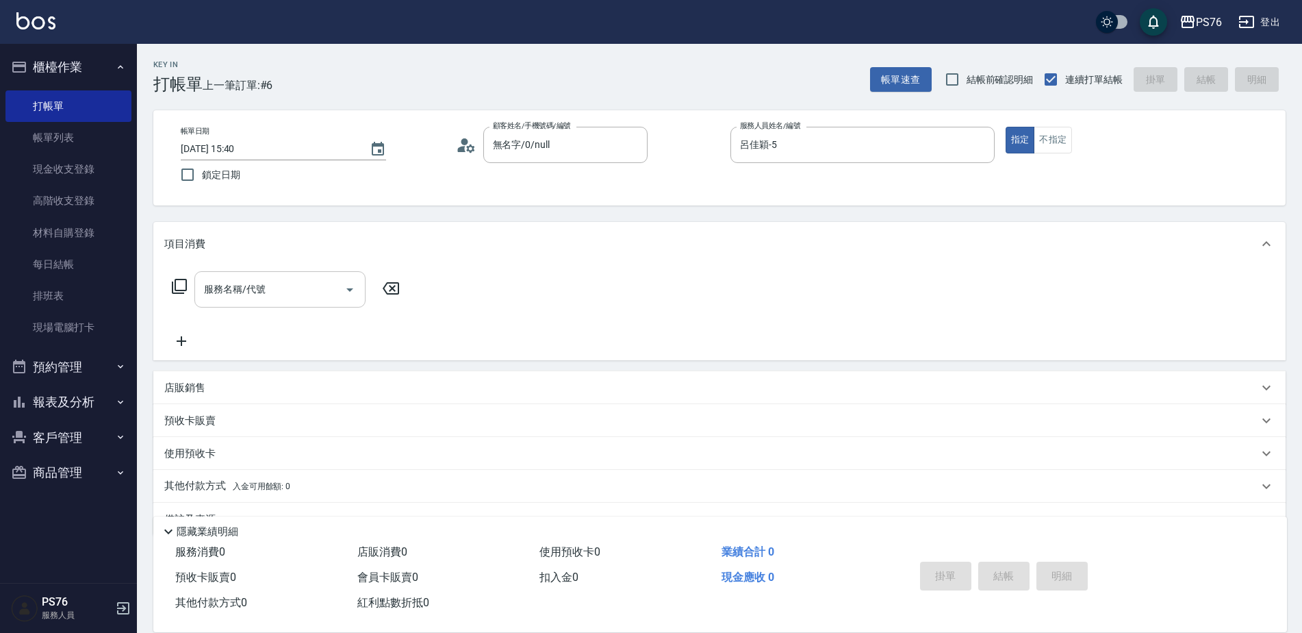
click at [240, 303] on div "服務名稱/代號" at bounding box center [279, 289] width 171 height 36
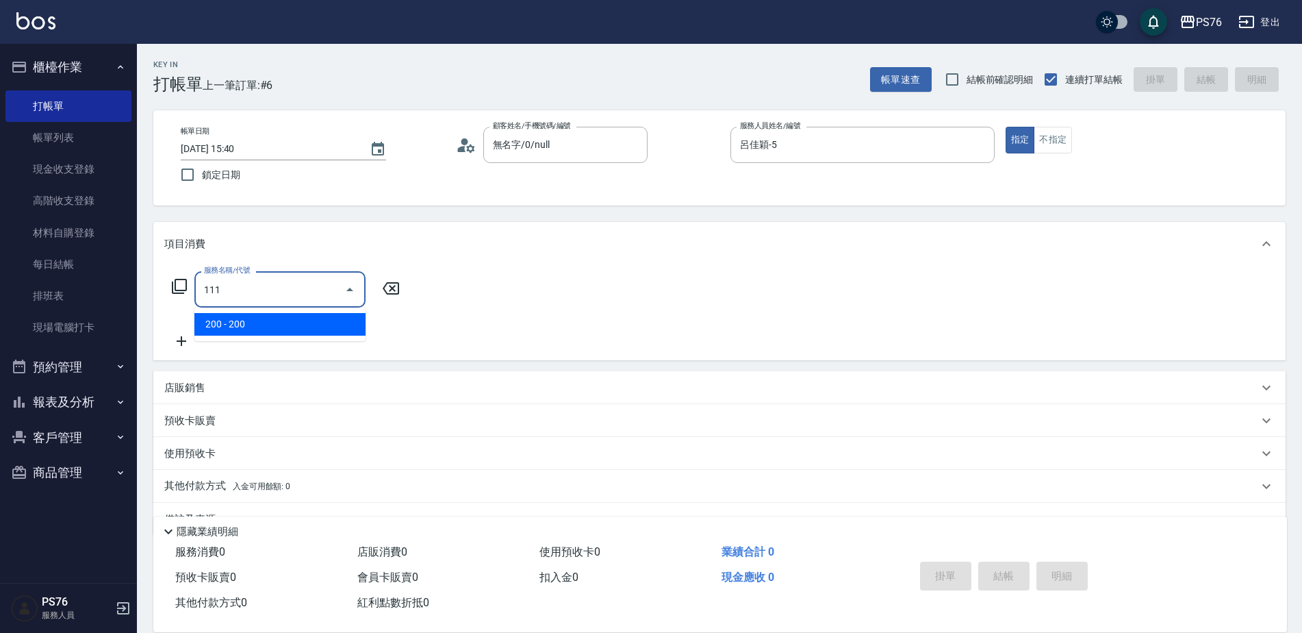
type input "200(111)"
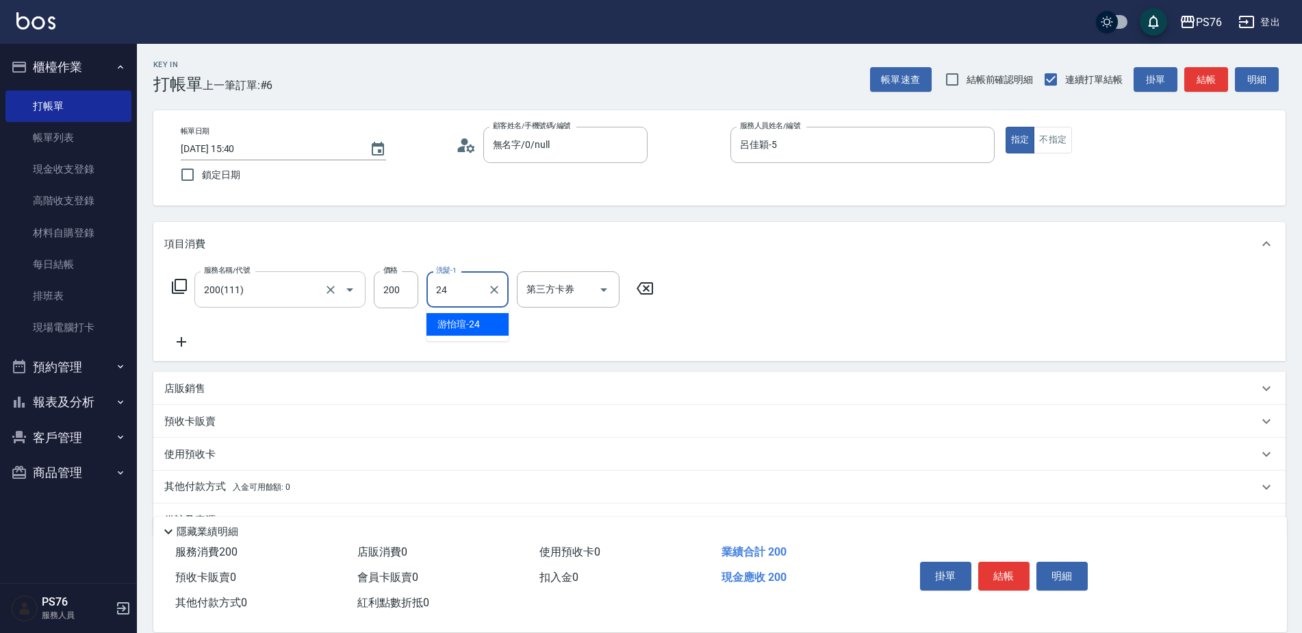
type input "游怡瑄-24"
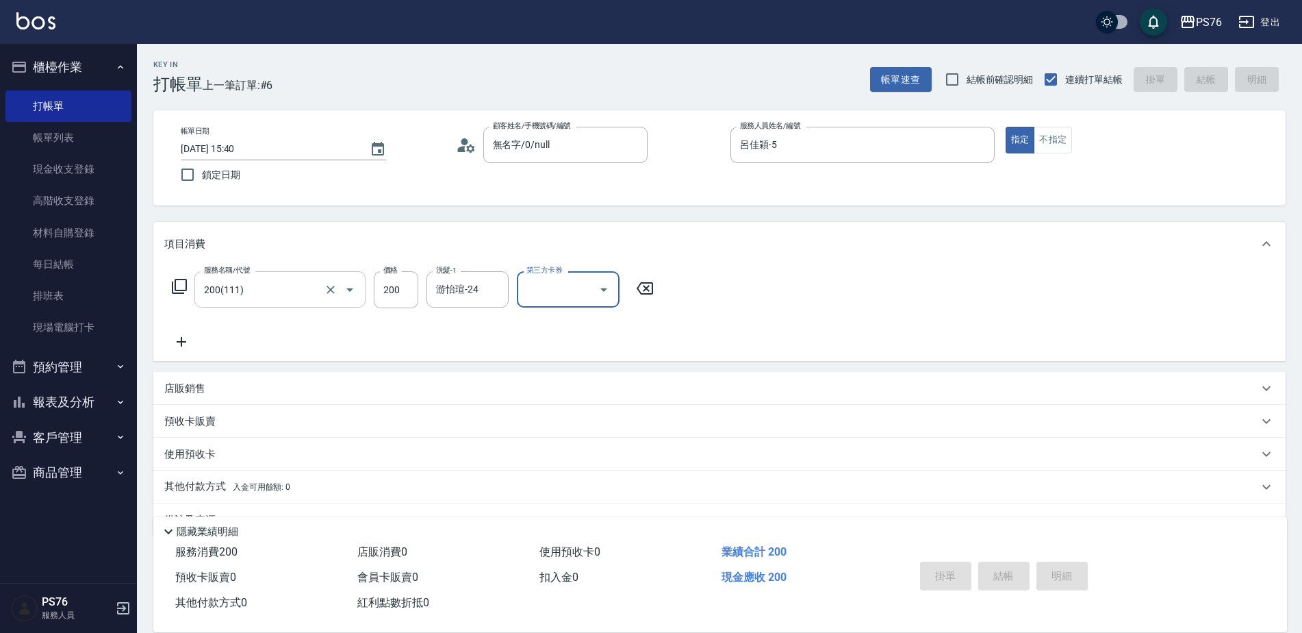
type input "[DATE] 15:41"
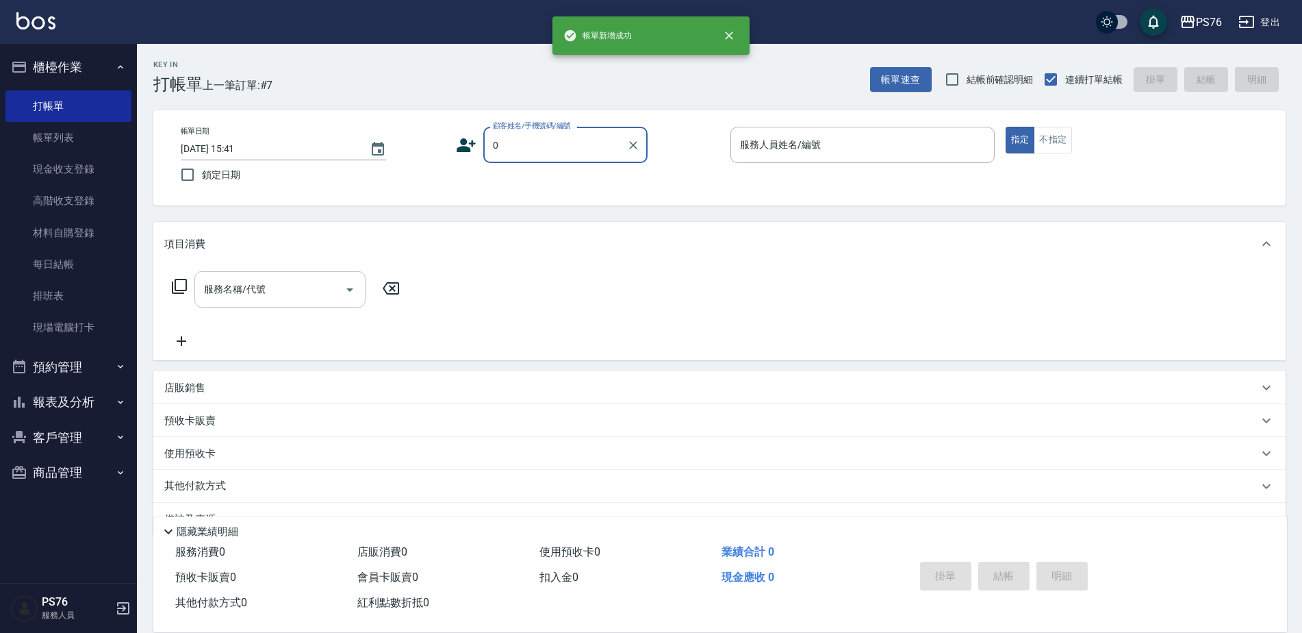
type input "無名字/0/null"
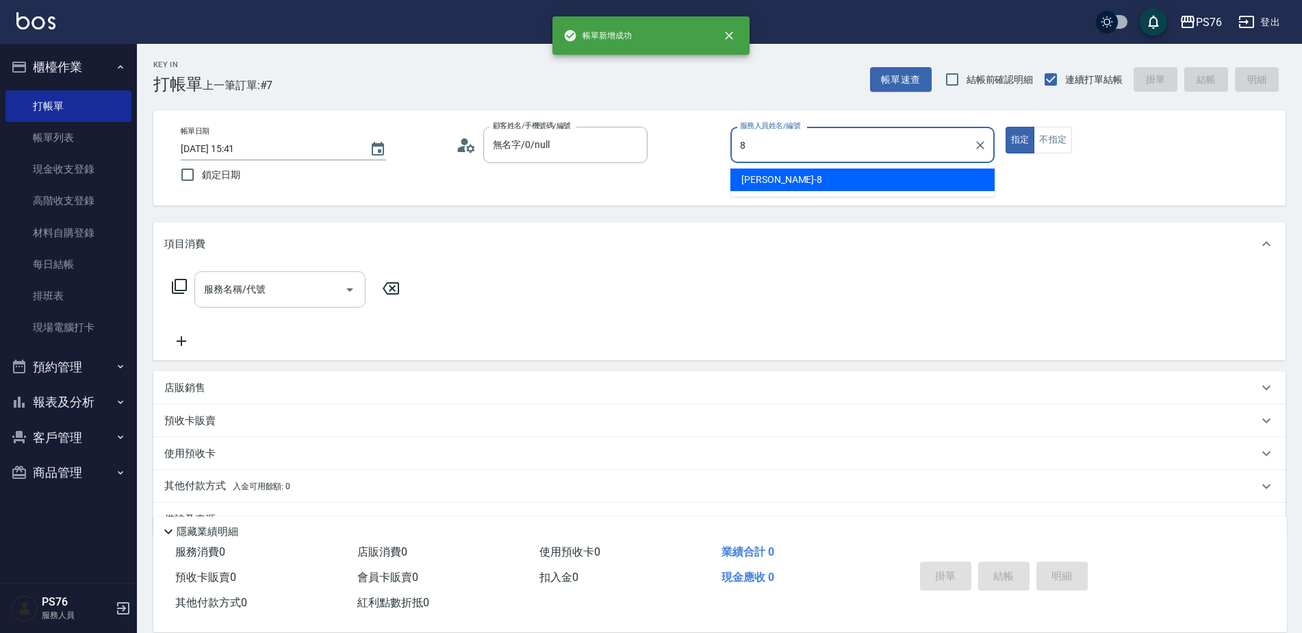
type input "[PERSON_NAME]-8"
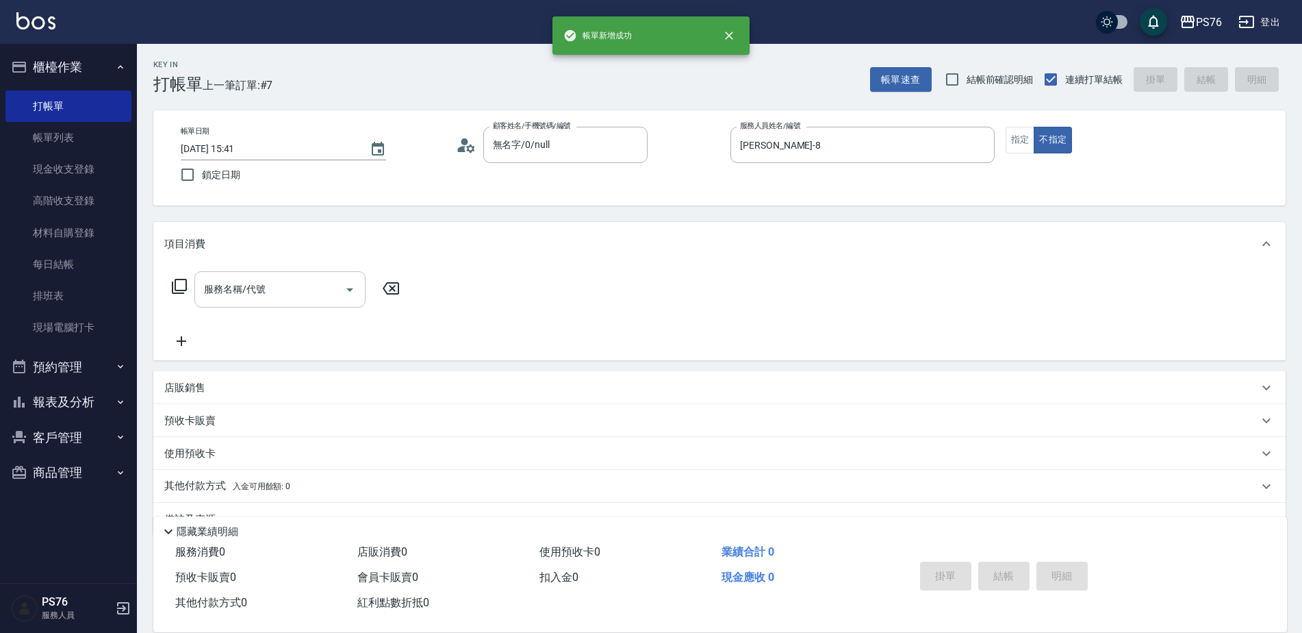
click at [240, 303] on div "服務名稱/代號" at bounding box center [279, 289] width 171 height 36
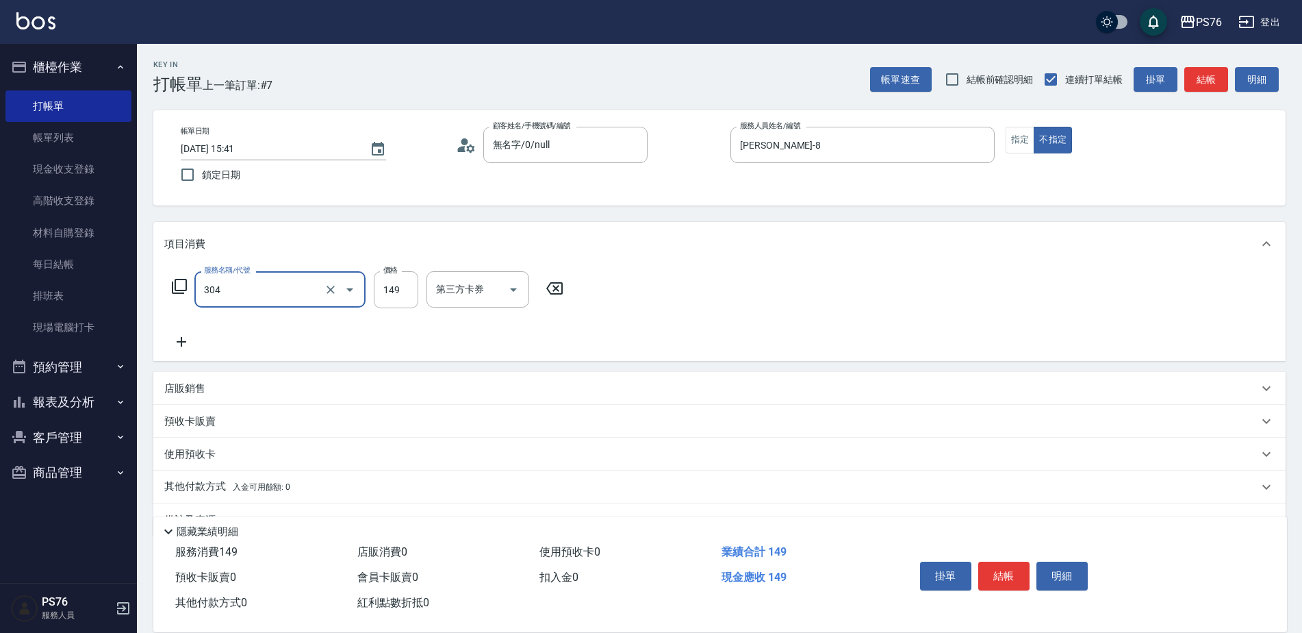
type input "剪髮(304)"
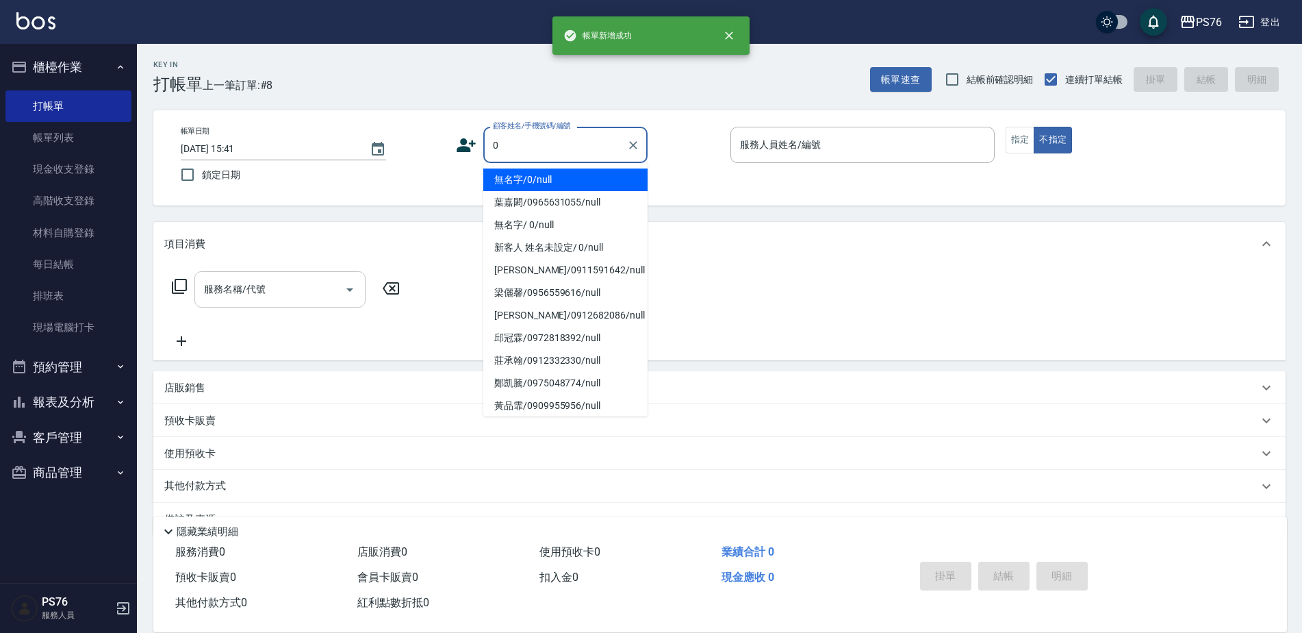
type input "無名字/0/null"
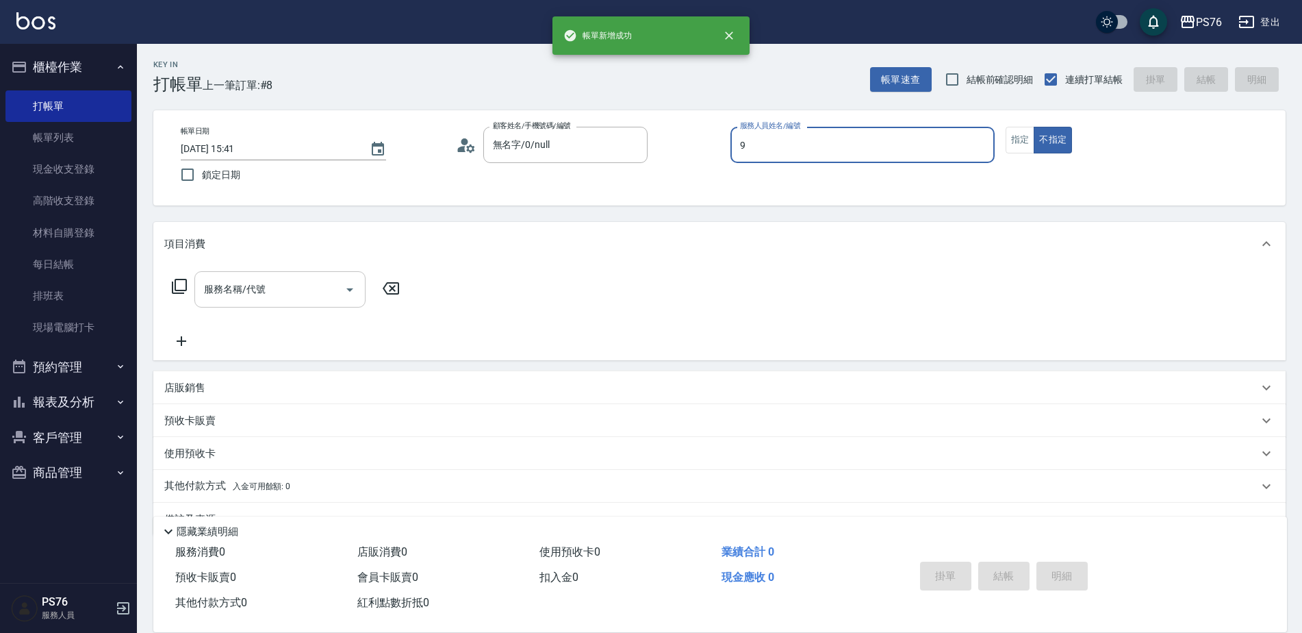
type input "[PERSON_NAME]-9"
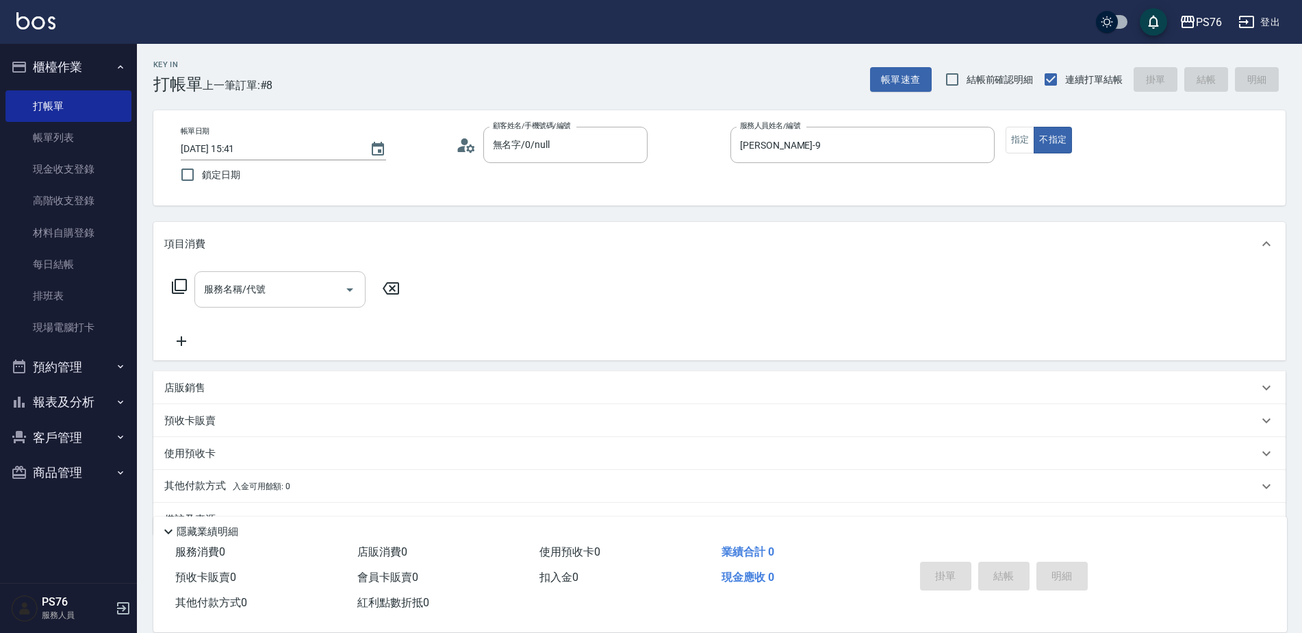
click at [240, 303] on div "服務名稱/代號" at bounding box center [279, 289] width 171 height 36
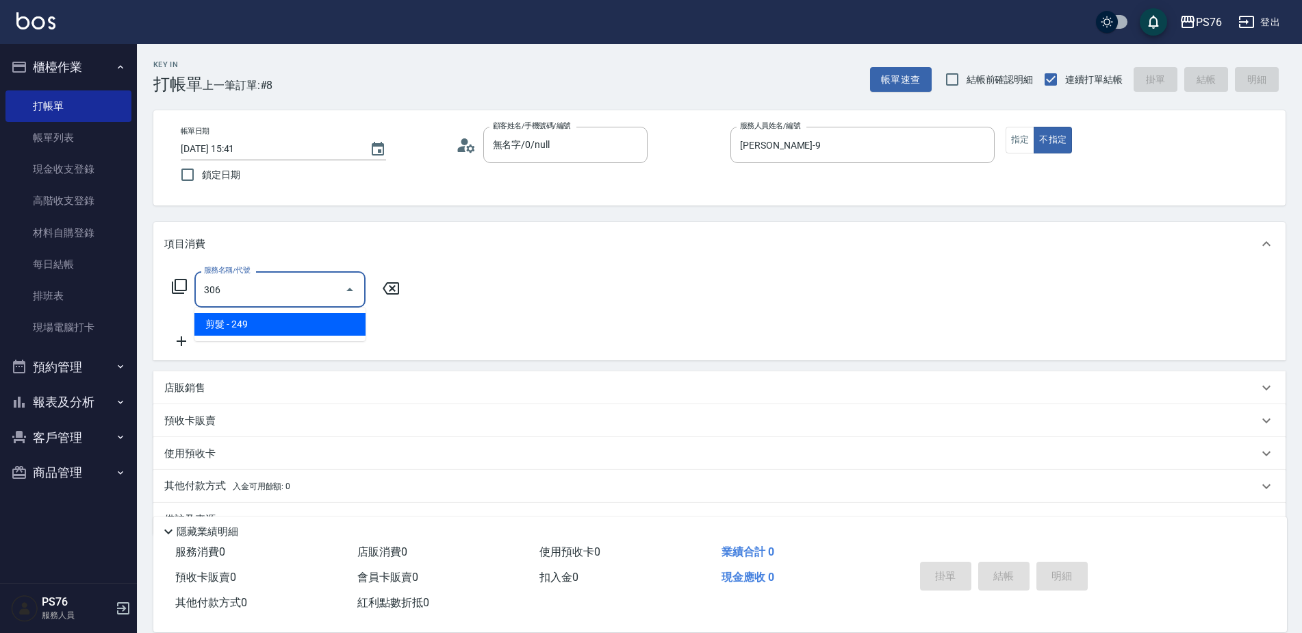
type input "剪髮(306)"
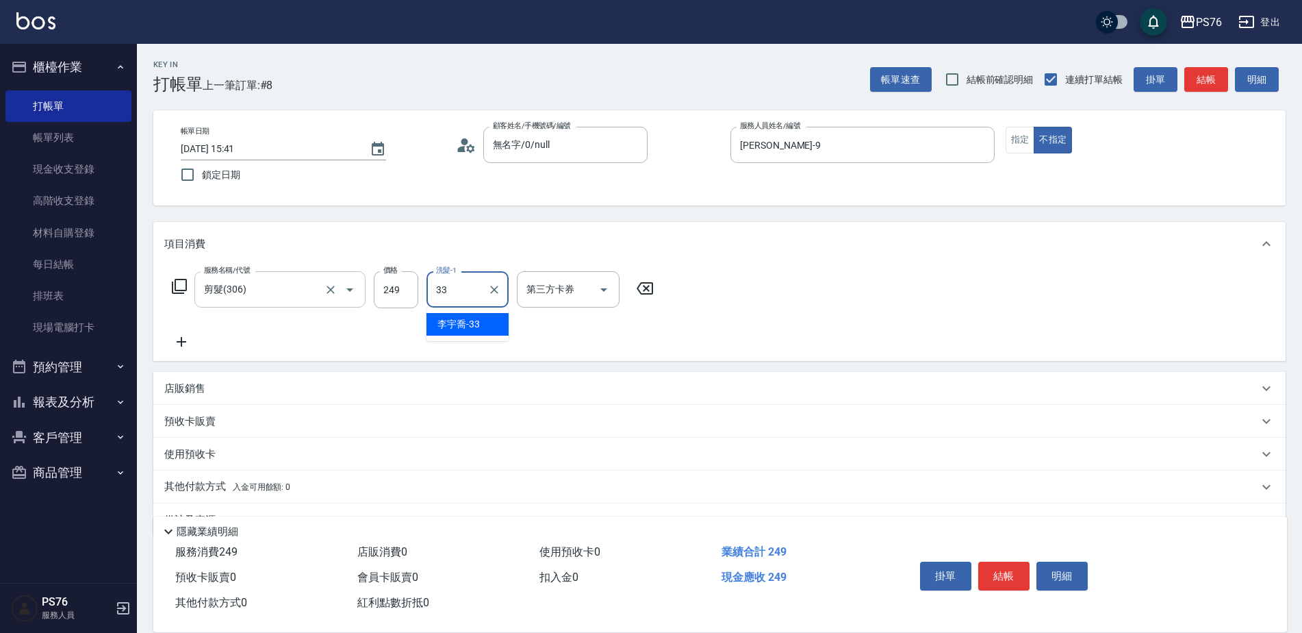
type input "[PERSON_NAME]33"
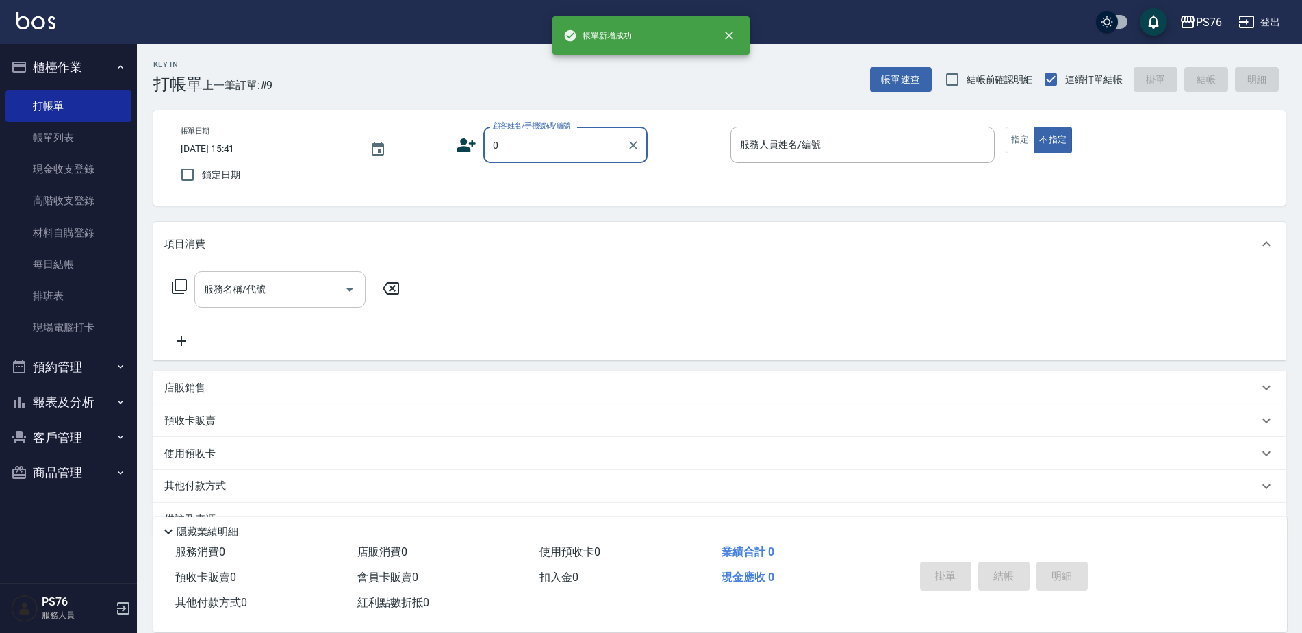
type input "無名字/0/null"
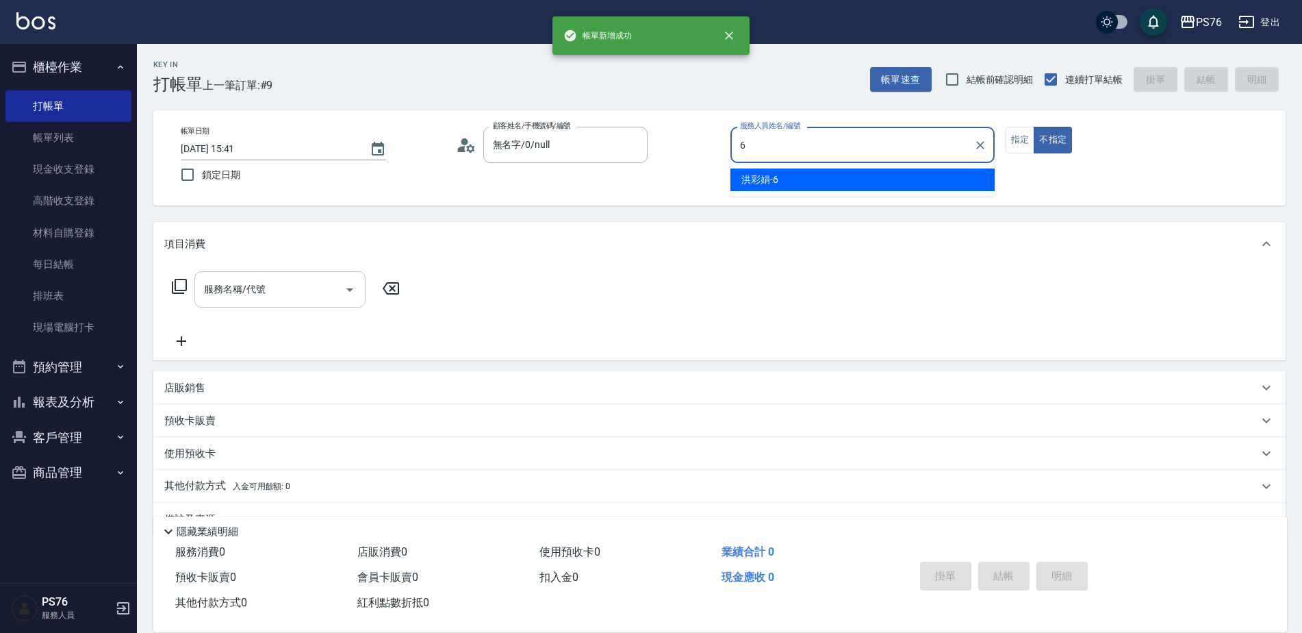
type input "洪彩娟-6"
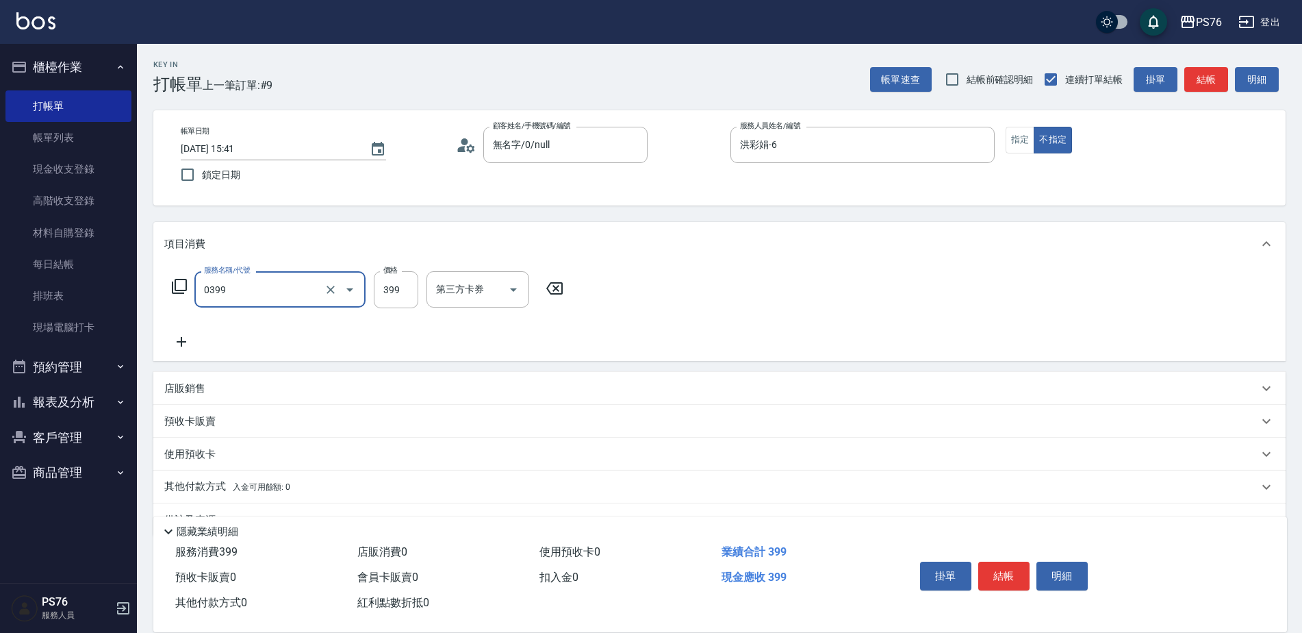
type input "海鹽399(0399)"
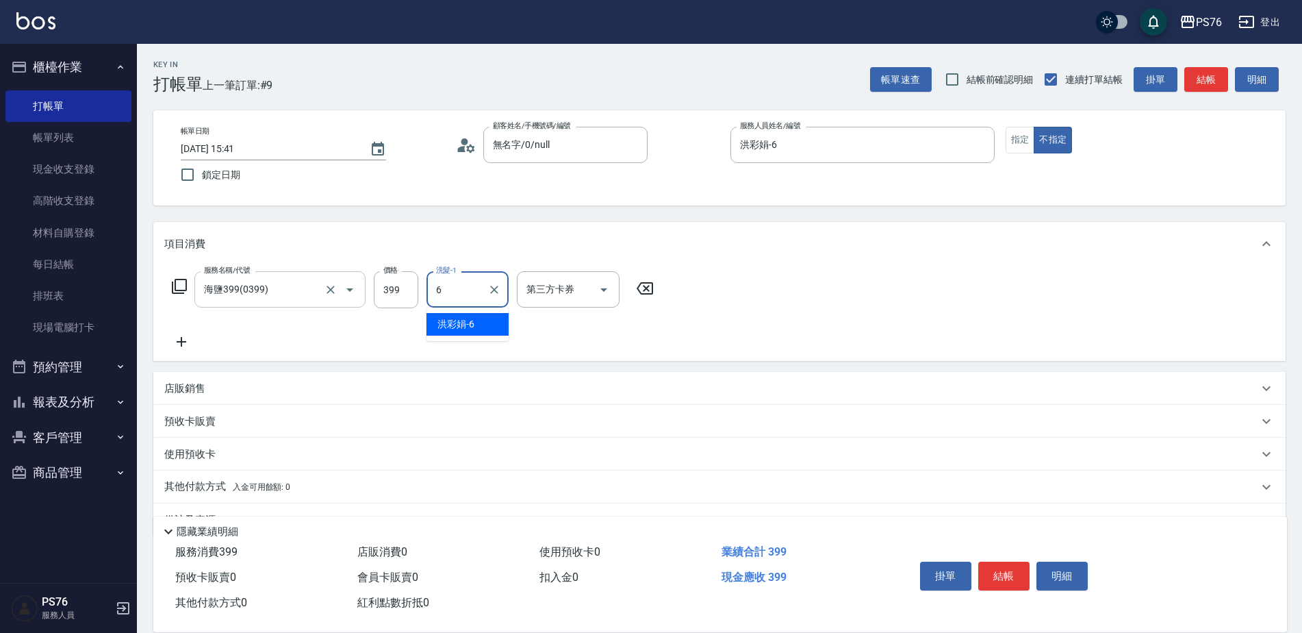
type input "洪彩娟-6"
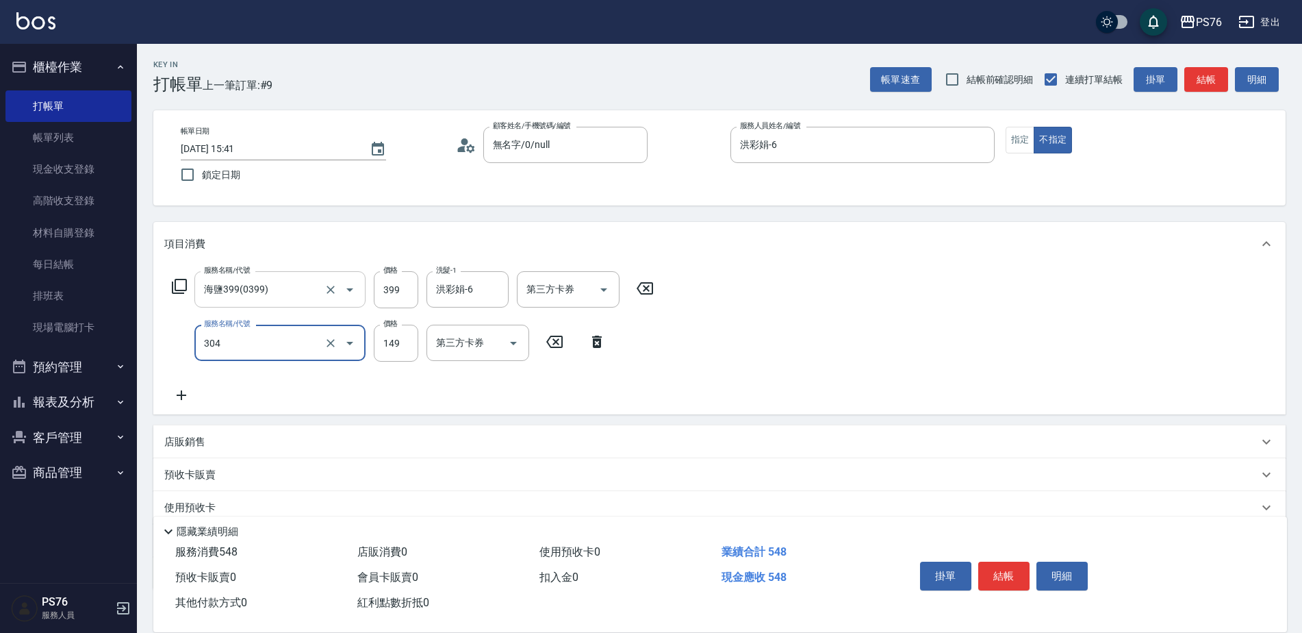
type input "剪髮(304)"
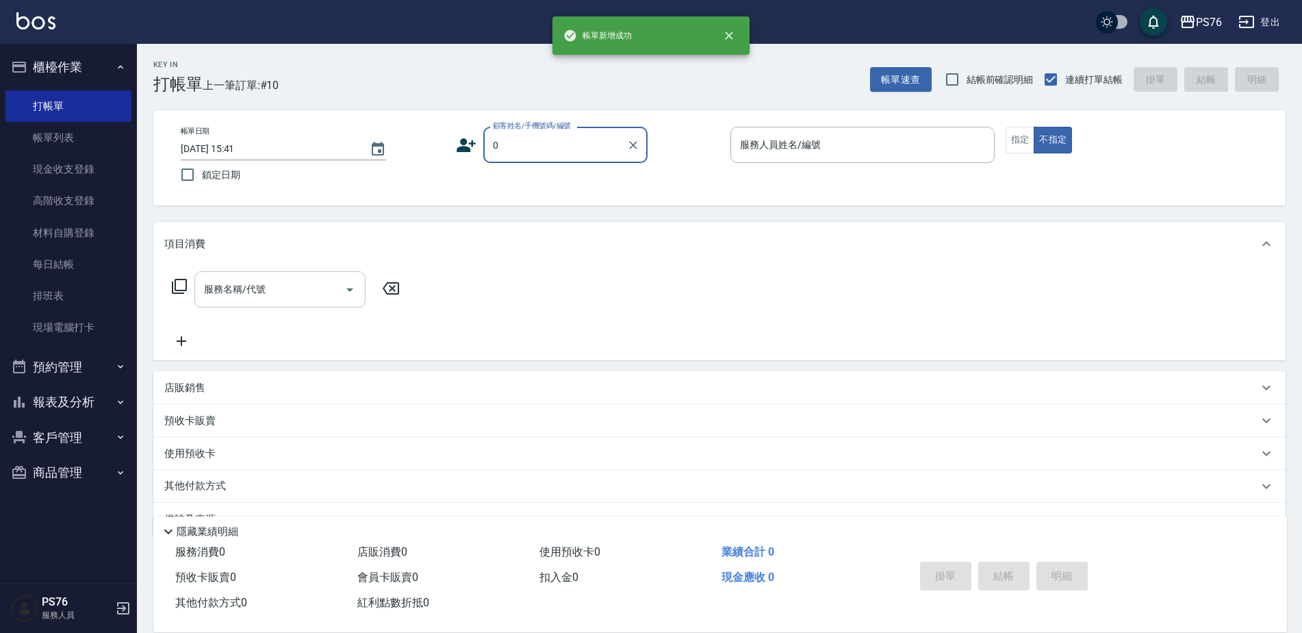
type input "無名字/0/null"
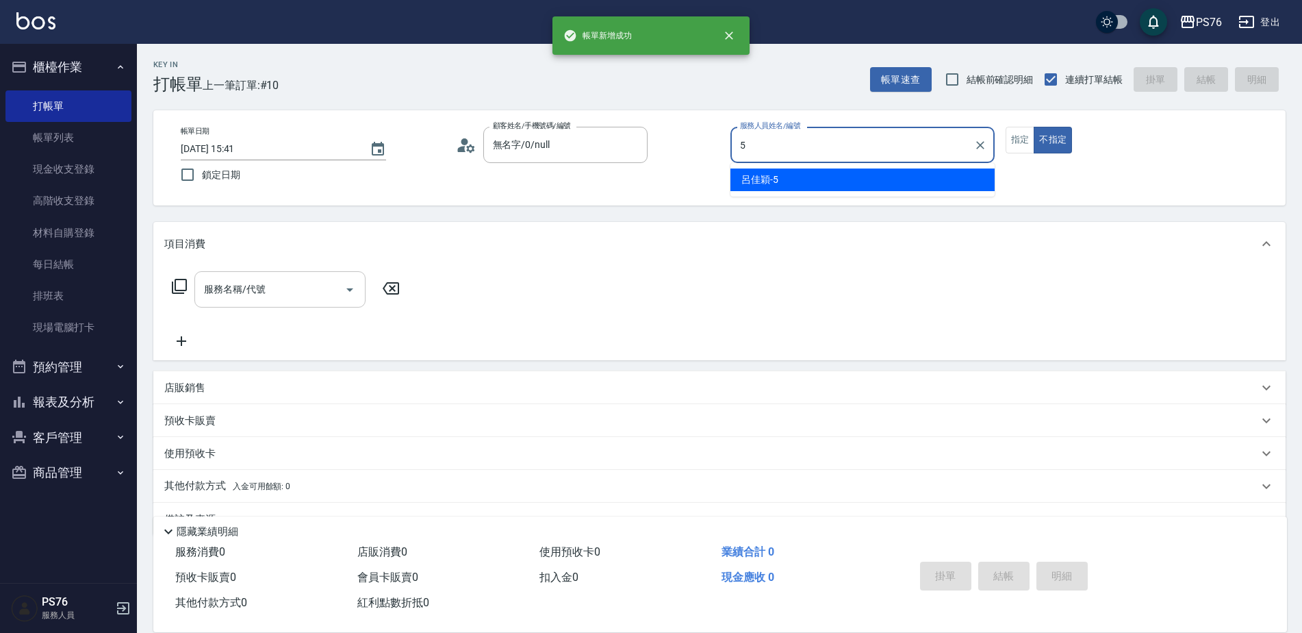
type input "呂佳穎-5"
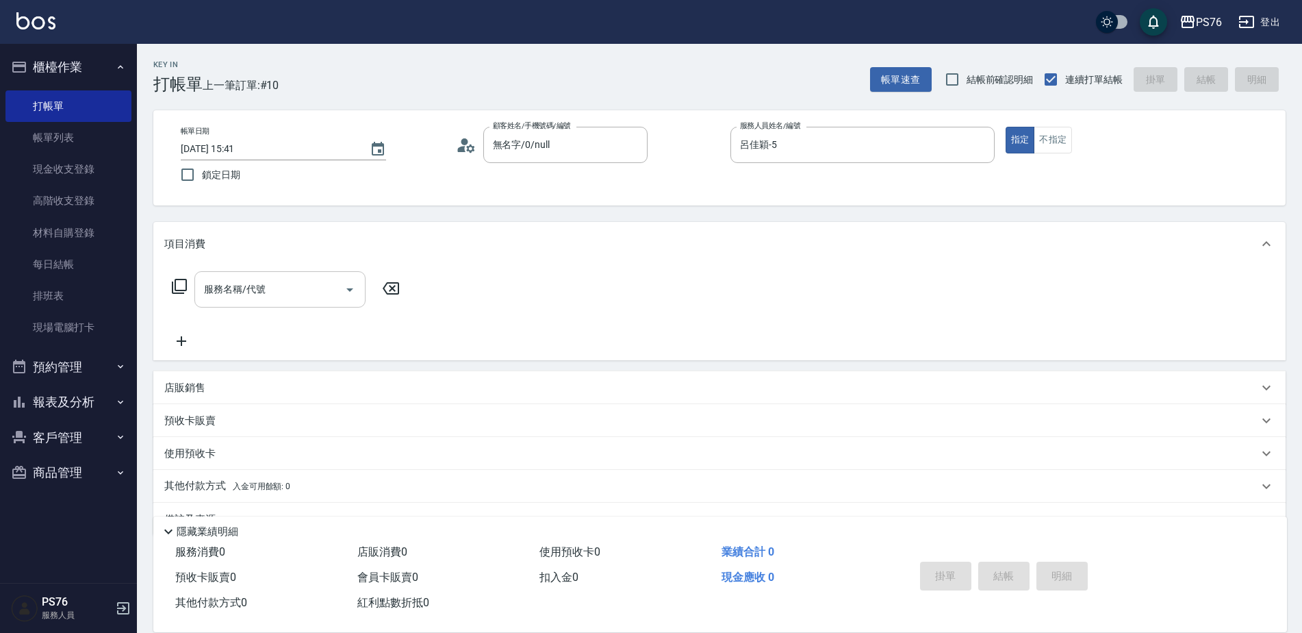
click at [240, 304] on div "服務名稱/代號" at bounding box center [279, 289] width 171 height 36
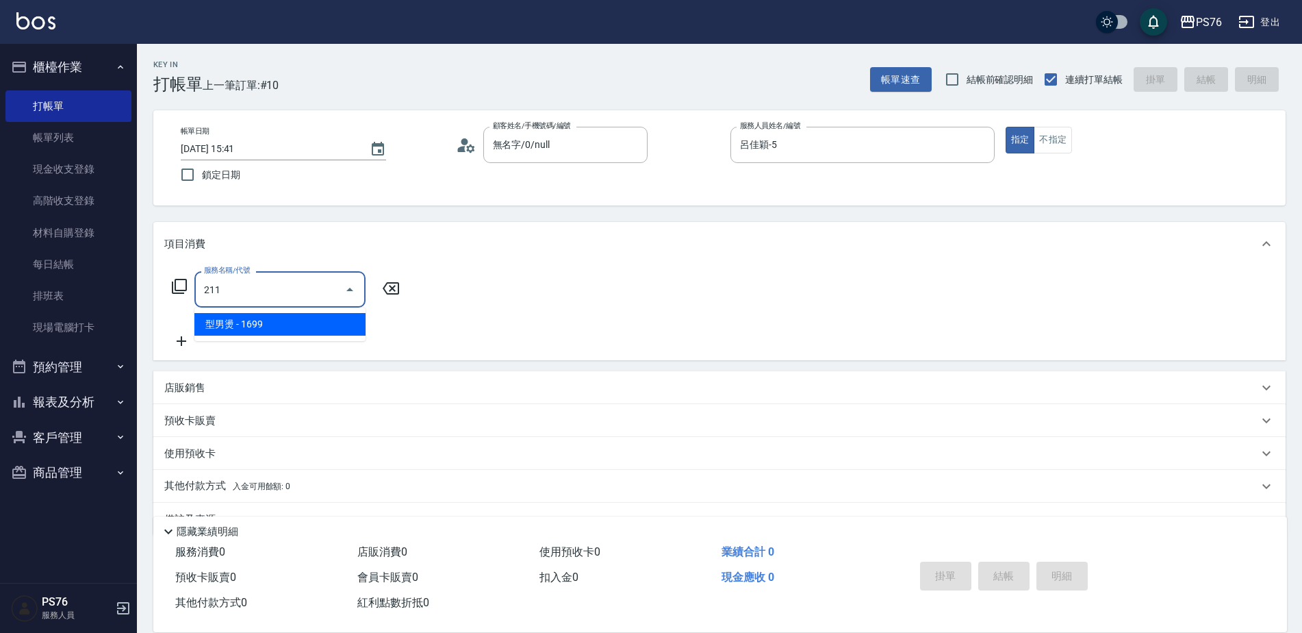
type input "型男燙(211)"
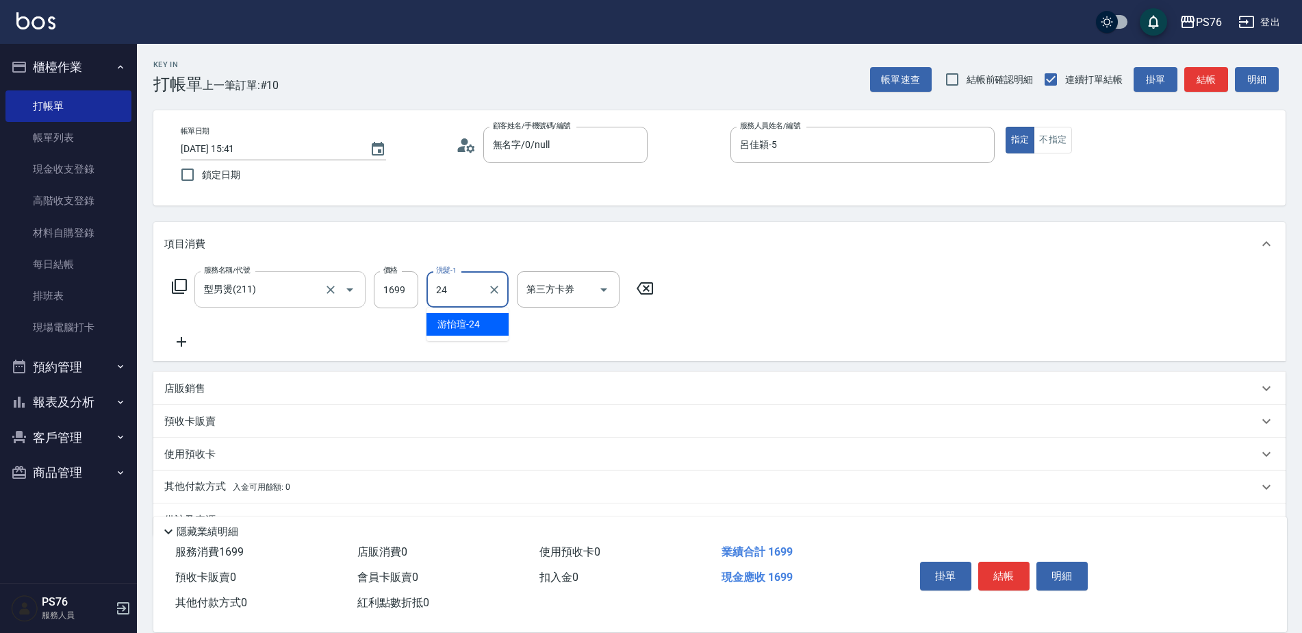
type input "游怡瑄-24"
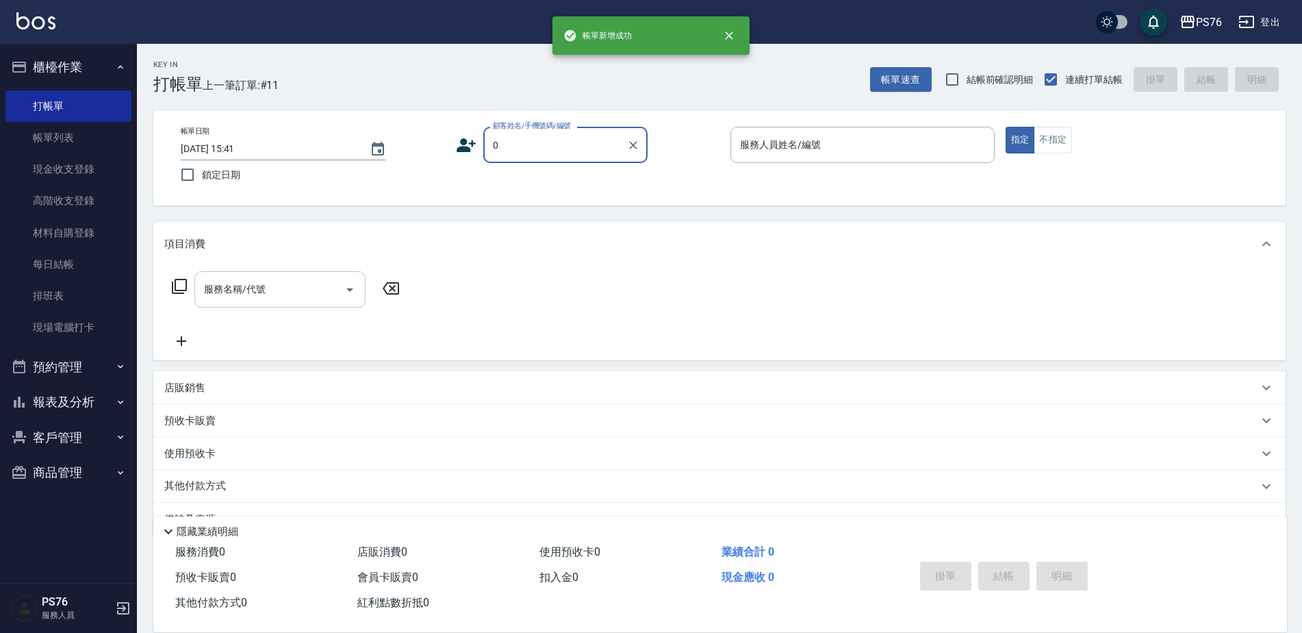
type input "無名字/0/null"
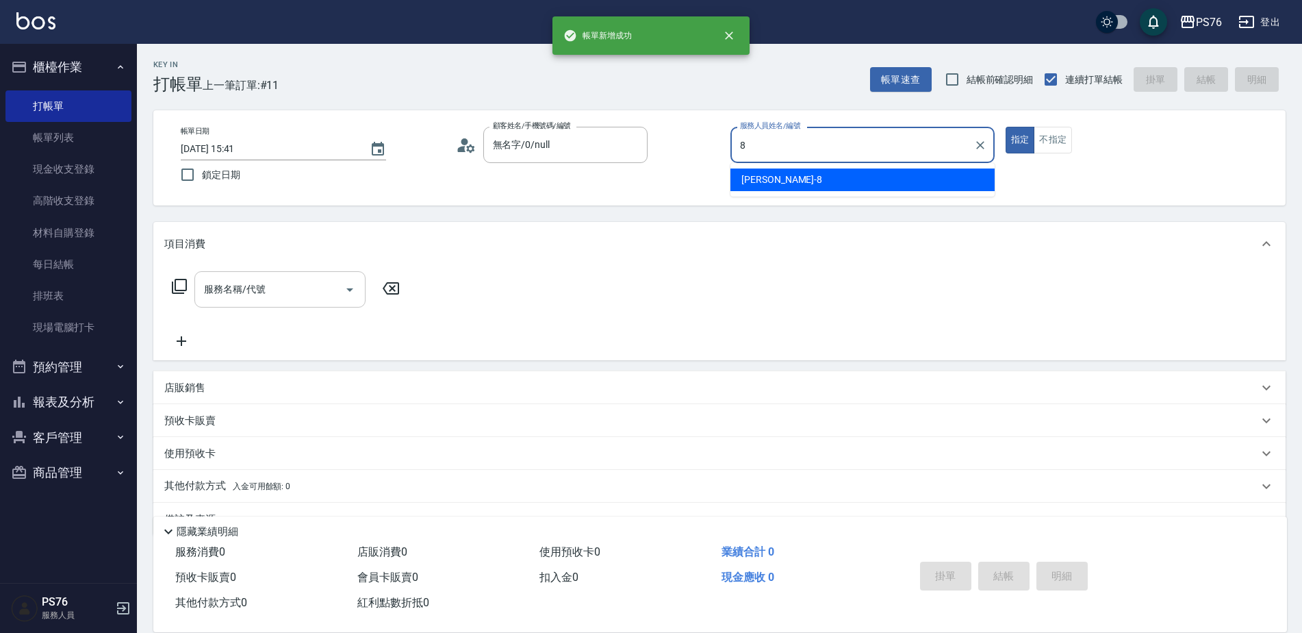
type input "[PERSON_NAME]-8"
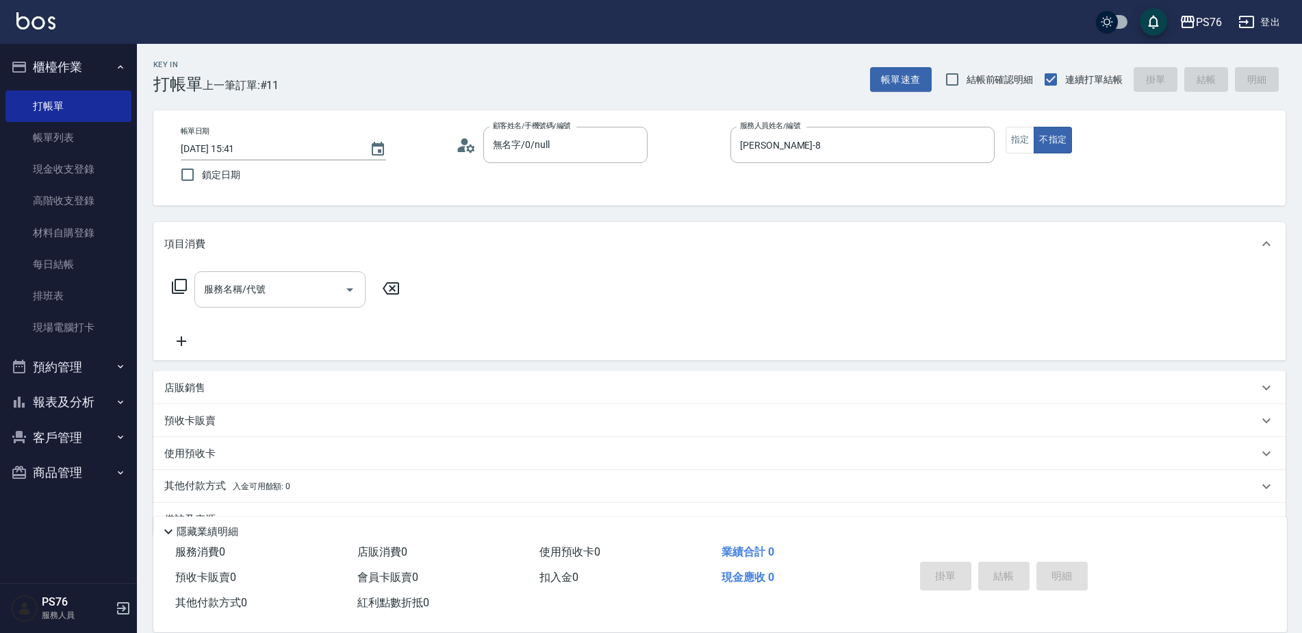
click at [240, 304] on div "服務名稱/代號" at bounding box center [279, 289] width 171 height 36
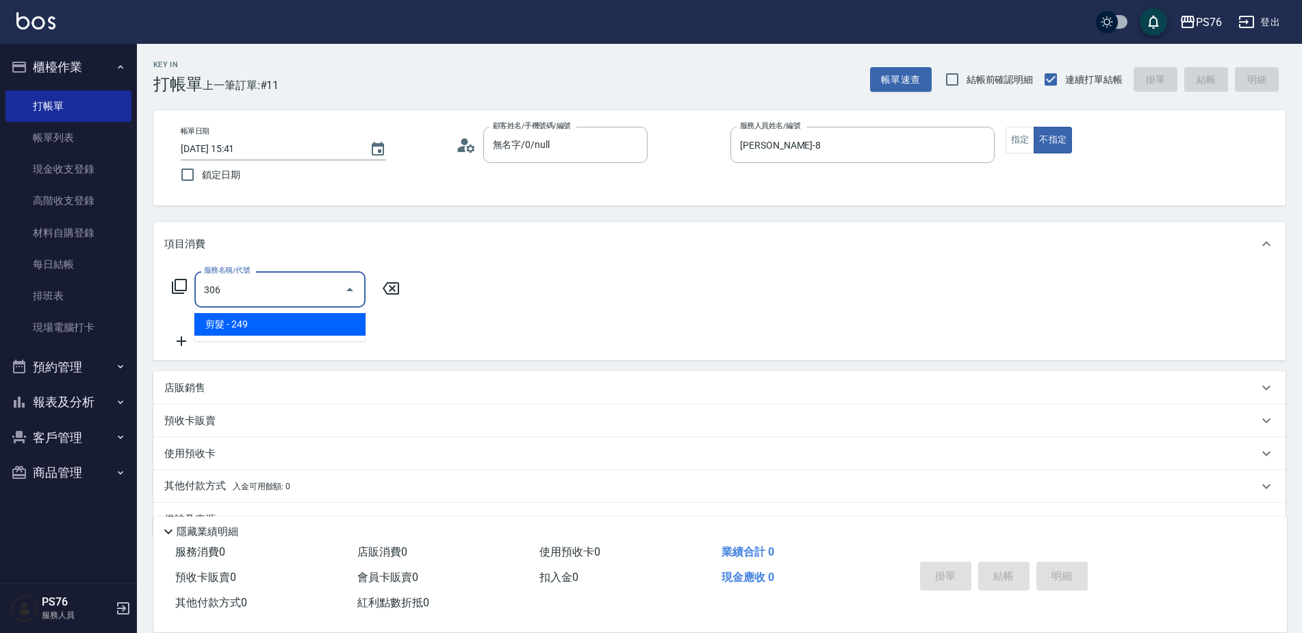
type input "剪髮(306)"
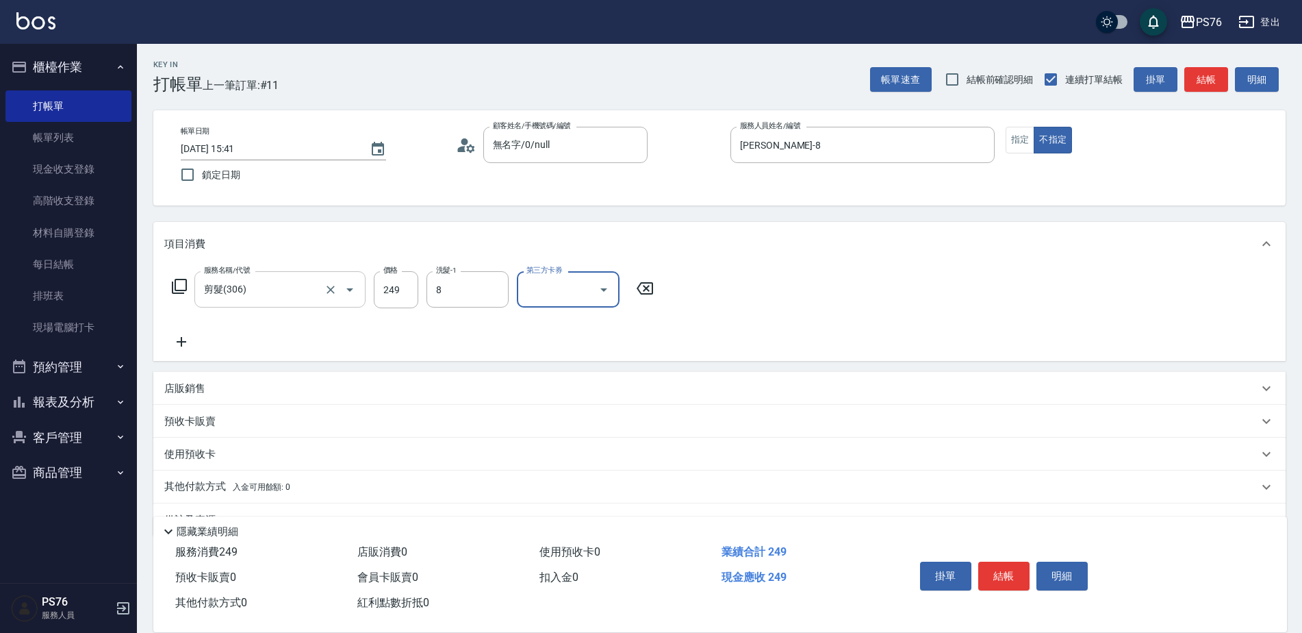
type input "[PERSON_NAME]-8"
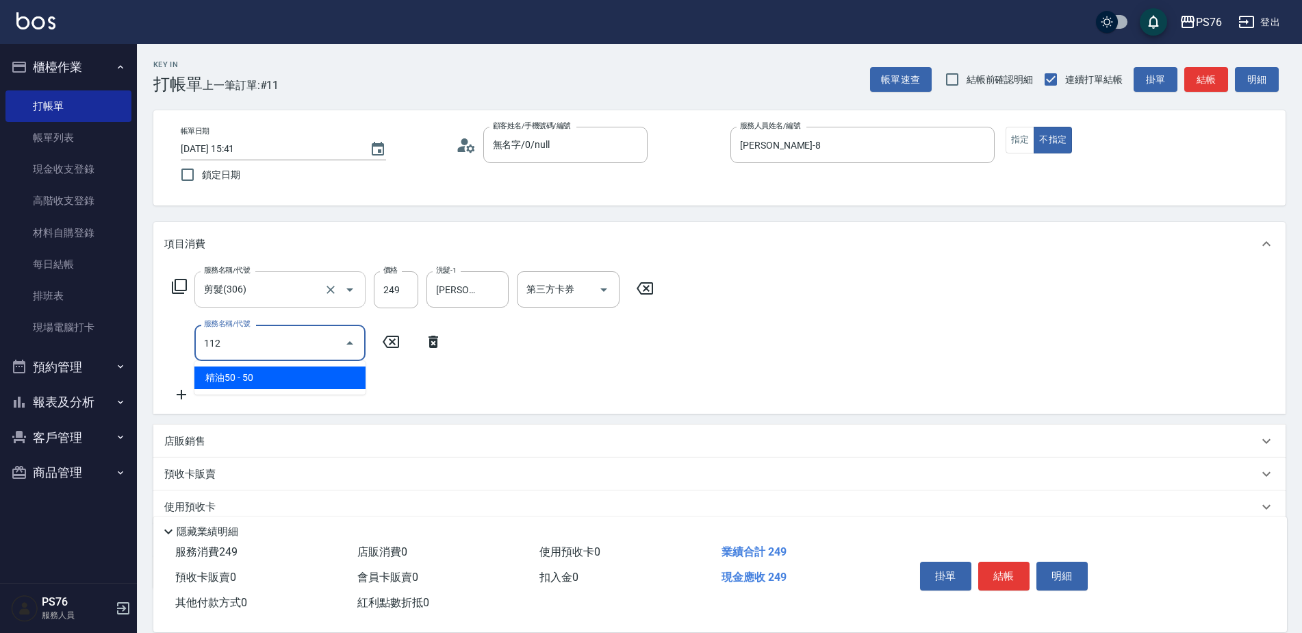
type input "精油50(112)"
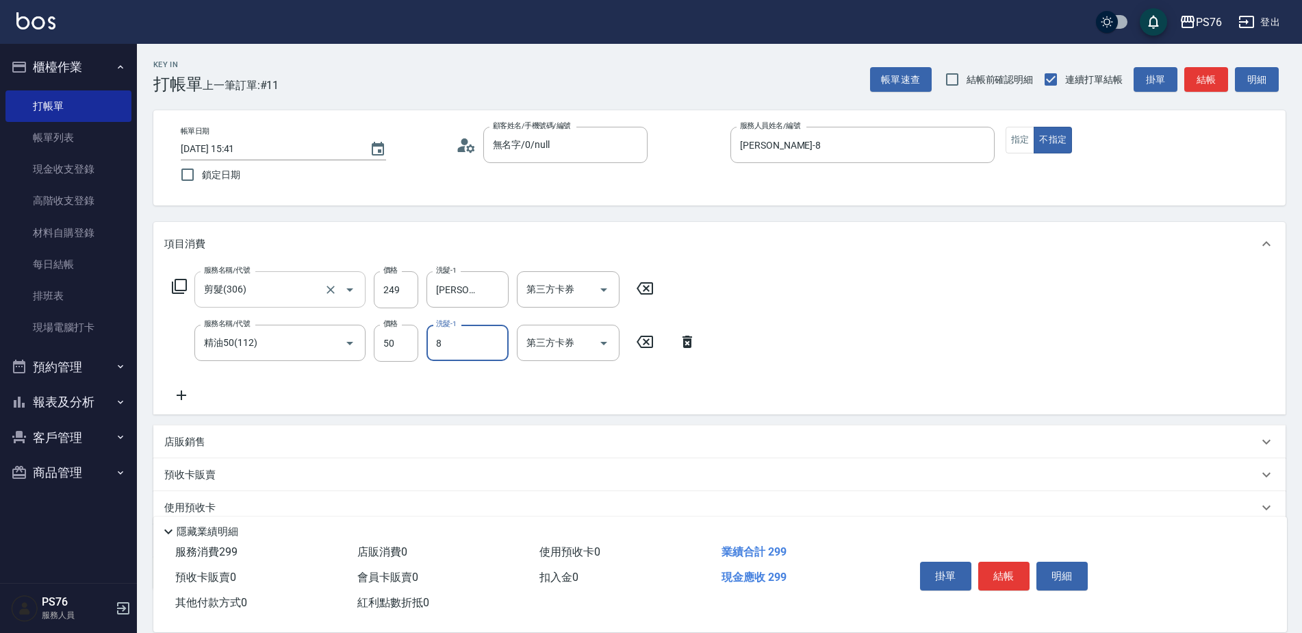
type input "[PERSON_NAME]-8"
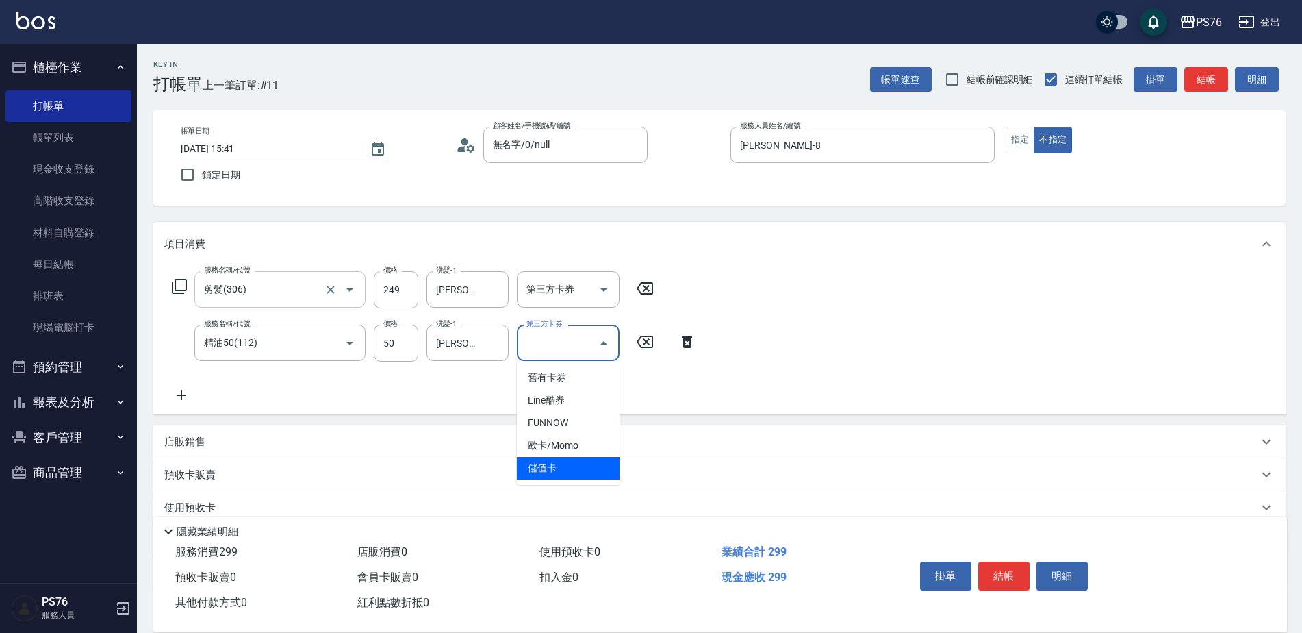
type input "儲值卡"
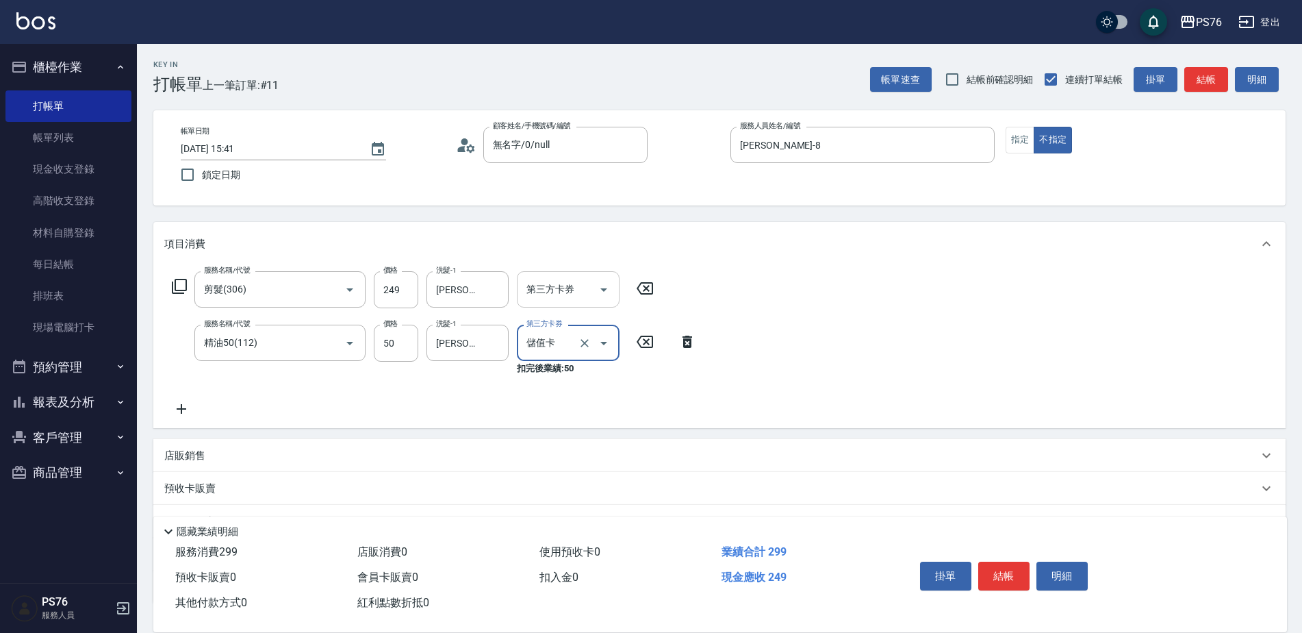
click at [526, 293] on input "第三方卡券" at bounding box center [558, 289] width 70 height 24
click at [527, 292] on input "第三方卡券" at bounding box center [558, 289] width 70 height 24
click at [561, 296] on input "第三方卡券" at bounding box center [558, 289] width 70 height 24
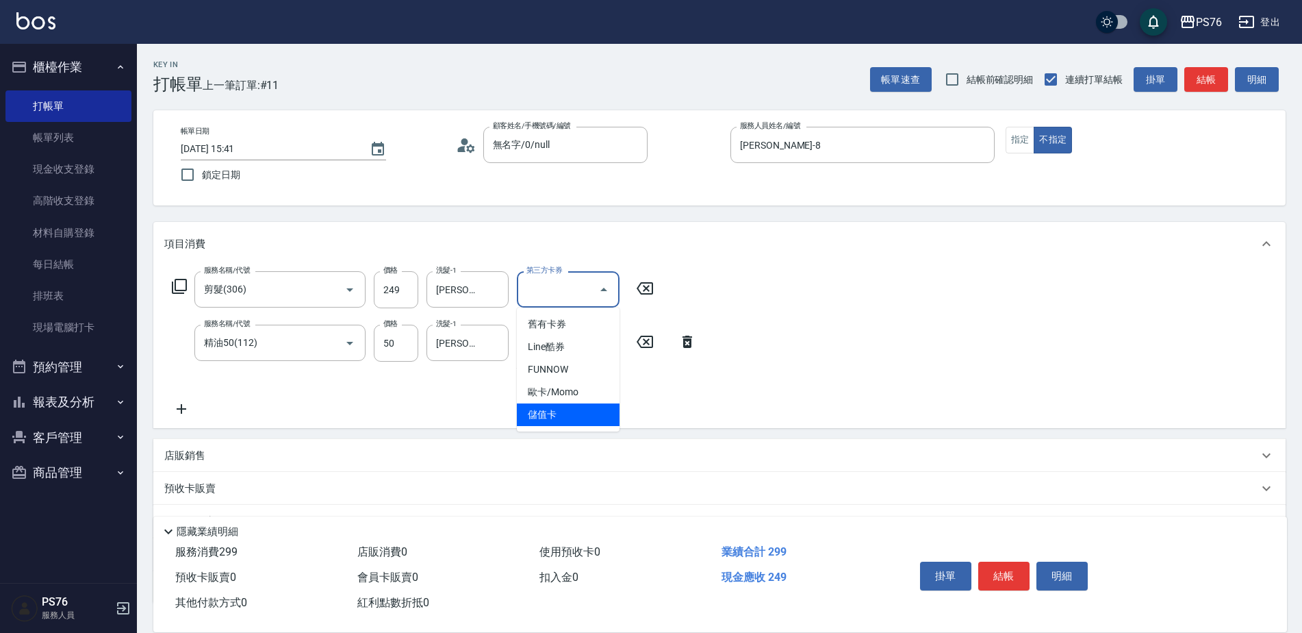
click at [555, 414] on span "儲值卡" at bounding box center [568, 414] width 103 height 23
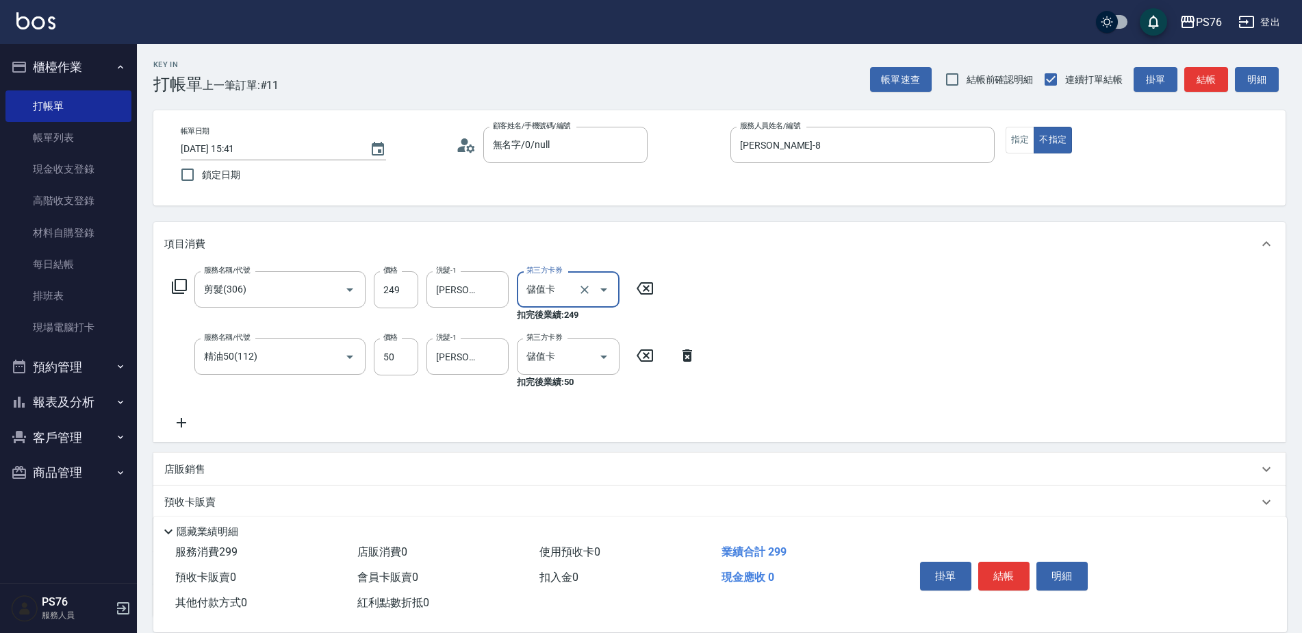
type input "儲值卡"
click at [1015, 564] on button "結帳" at bounding box center [1003, 575] width 51 height 29
